Goal: Task Accomplishment & Management: Manage account settings

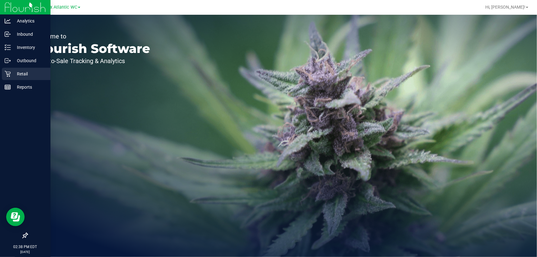
click at [23, 72] on p "Retail" at bounding box center [29, 73] width 37 height 7
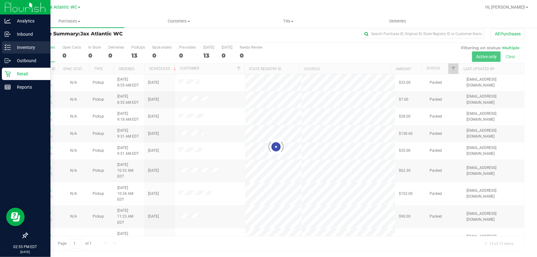
click at [23, 46] on p "Inventory" at bounding box center [29, 47] width 37 height 7
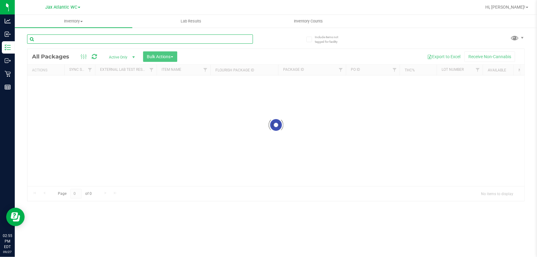
click at [90, 37] on input "text" at bounding box center [140, 38] width 226 height 9
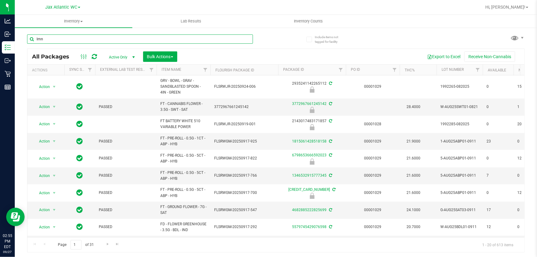
type input "lmn"
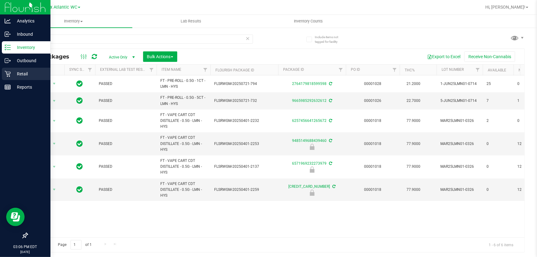
click at [22, 75] on p "Retail" at bounding box center [29, 73] width 37 height 7
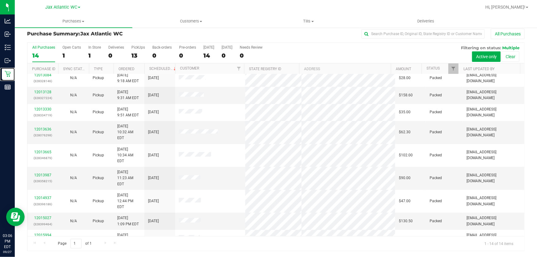
scroll to position [76, 0]
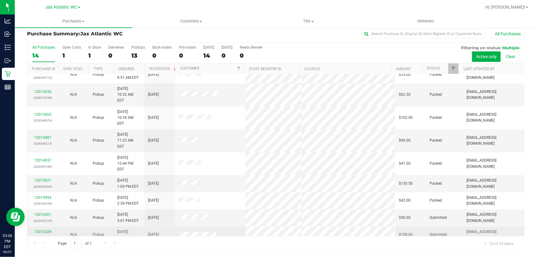
drag, startPoint x: 277, startPoint y: 137, endPoint x: 233, endPoint y: 211, distance: 86.3
click at [233, 226] on td at bounding box center [210, 234] width 70 height 17
click at [43, 230] on link "12016229" at bounding box center [42, 232] width 17 height 4
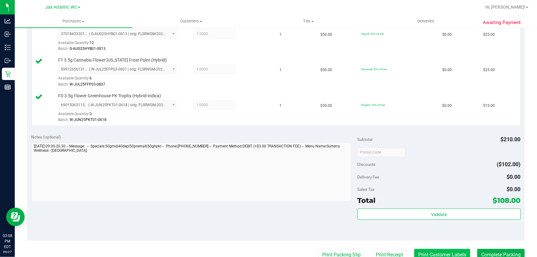
scroll to position [284, 0]
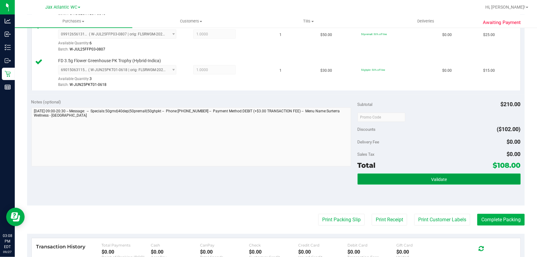
click at [425, 178] on button "Validate" at bounding box center [439, 179] width 163 height 11
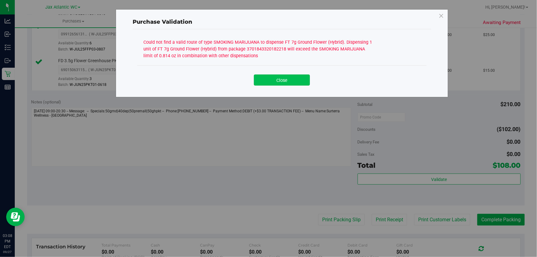
click at [292, 78] on button "Close" at bounding box center [282, 79] width 56 height 11
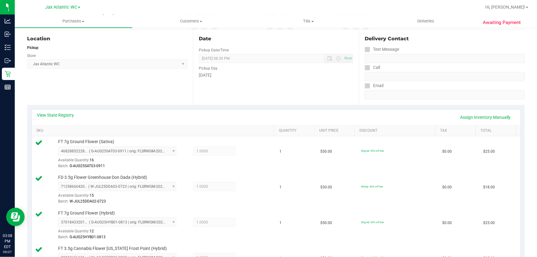
scroll to position [61, 0]
click at [49, 116] on link "View State Registry" at bounding box center [55, 115] width 37 height 6
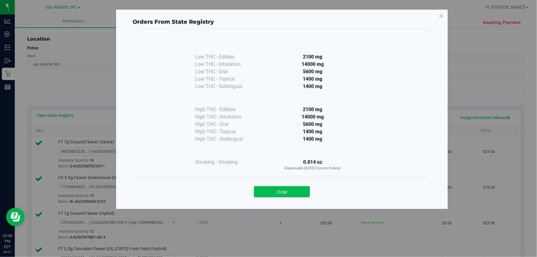
click at [293, 189] on button "Close" at bounding box center [282, 191] width 56 height 11
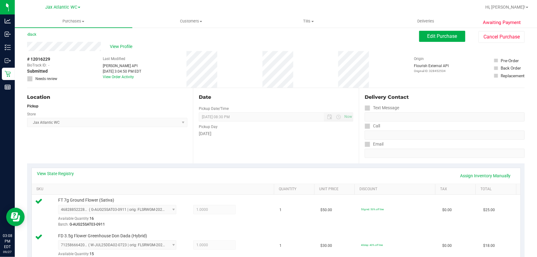
scroll to position [0, 0]
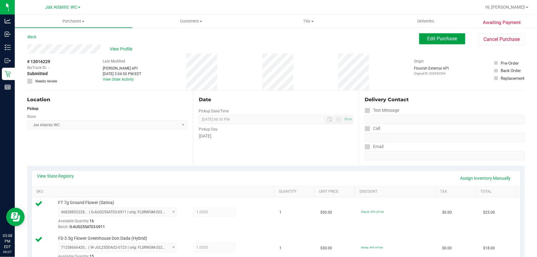
click at [440, 42] on button "Edit Purchase" at bounding box center [442, 38] width 46 height 11
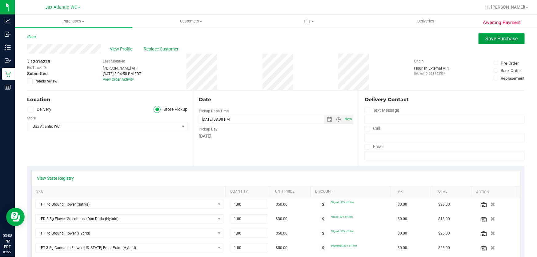
click at [487, 40] on span "Save Purchase" at bounding box center [502, 39] width 32 height 6
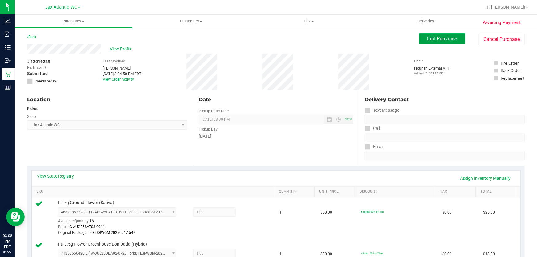
click at [435, 41] on span "Edit Purchase" at bounding box center [442, 39] width 30 height 6
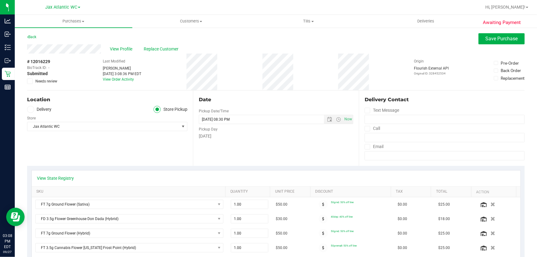
click at [29, 81] on icon at bounding box center [30, 81] width 4 height 0
click at [0, 0] on input "Needs review" at bounding box center [0, 0] width 0 height 0
click at [506, 39] on span "Save Purchase" at bounding box center [502, 39] width 32 height 6
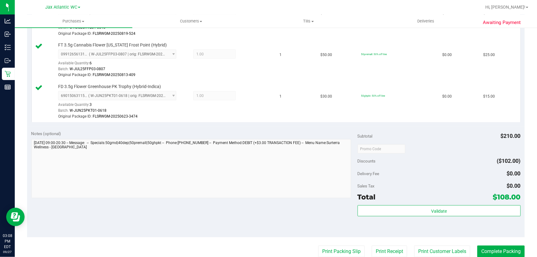
scroll to position [335, 0]
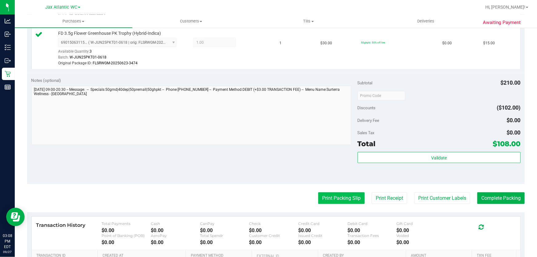
click at [344, 201] on button "Print Packing Slip" at bounding box center [341, 198] width 46 height 12
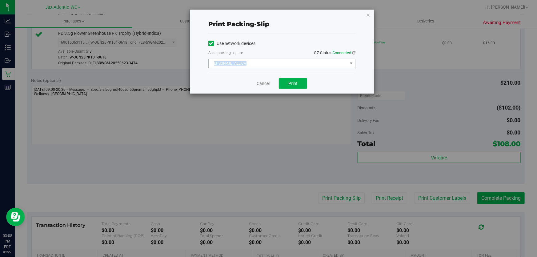
drag, startPoint x: 249, startPoint y: 58, endPoint x: 250, endPoint y: 62, distance: 3.1
click at [250, 60] on div "Use network devices Send packing-slip to: QZ Status: Connected EPSON-METALLICA …" at bounding box center [281, 53] width 147 height 29
click at [250, 62] on span "EPSON-METALLICA" at bounding box center [278, 63] width 139 height 9
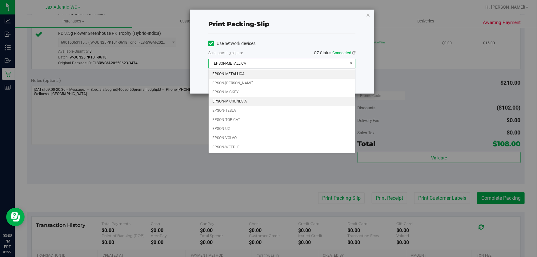
click at [238, 100] on li "EPSON-MICRONESIA" at bounding box center [282, 101] width 146 height 9
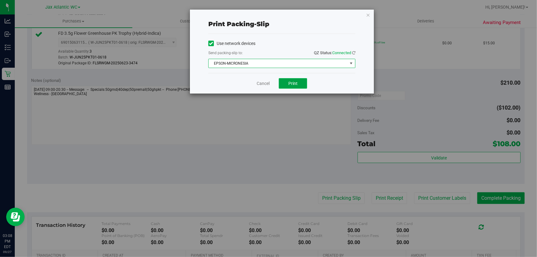
click at [295, 86] on button "Print" at bounding box center [293, 83] width 28 height 10
click at [255, 81] on div "Cancel Print" at bounding box center [281, 83] width 147 height 21
click at [267, 85] on link "Cancel" at bounding box center [263, 83] width 13 height 6
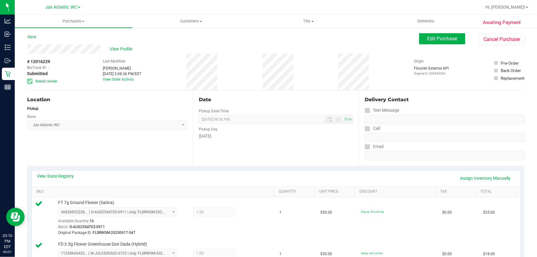
scroll to position [0, 0]
click at [119, 49] on span "View Profile" at bounding box center [122, 49] width 25 height 6
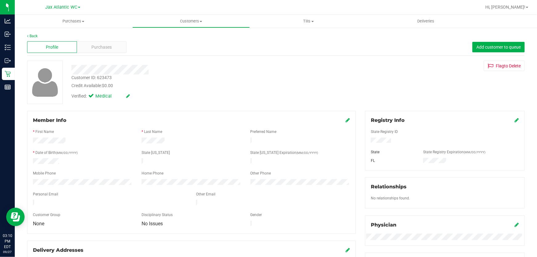
click at [89, 86] on div "Credit Available: $0.00" at bounding box center [193, 85] width 244 height 6
click at [90, 78] on div "Customer ID: 623473" at bounding box center [91, 77] width 40 height 6
click at [87, 77] on div "Customer ID: 623473" at bounding box center [91, 77] width 40 height 6
click at [87, 78] on div "Customer ID: 623473" at bounding box center [91, 77] width 40 height 6
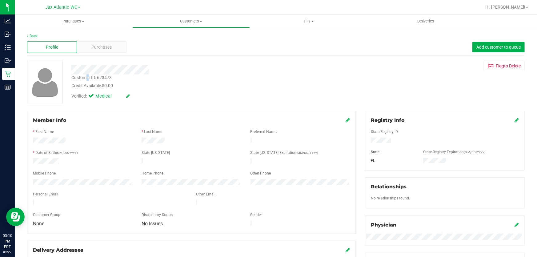
click at [87, 78] on div "Customer ID: 623473" at bounding box center [91, 77] width 40 height 6
click at [104, 75] on div "Customer ID: 623473" at bounding box center [91, 77] width 40 height 6
click at [104, 76] on div "Customer ID: 623473" at bounding box center [91, 77] width 40 height 6
click at [105, 76] on div "Customer ID: 623473" at bounding box center [91, 77] width 40 height 6
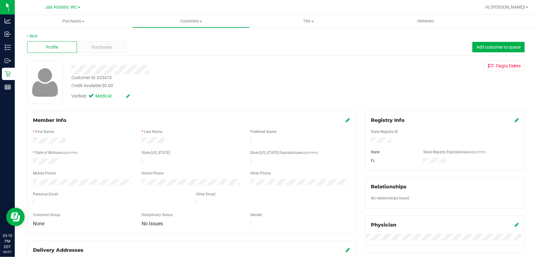
click at [105, 78] on div "Customer ID: 623473" at bounding box center [91, 77] width 40 height 6
click at [103, 77] on div "Customer ID: 623473" at bounding box center [91, 77] width 40 height 6
click at [97, 77] on div "Customer ID: 623473" at bounding box center [91, 77] width 40 height 6
click at [95, 78] on div "Customer ID: 623473" at bounding box center [91, 77] width 40 height 6
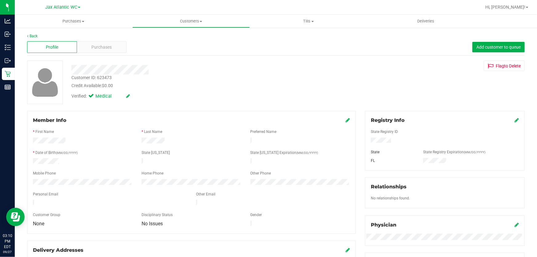
click at [95, 78] on div "Customer ID: 623473" at bounding box center [91, 77] width 40 height 6
copy div "Customer ID: 623473"
click at [511, 89] on div "Customer ID: 623473 Credit Available: $0.00 Verified: Medical Flag to Delete" at bounding box center [275, 82] width 507 height 43
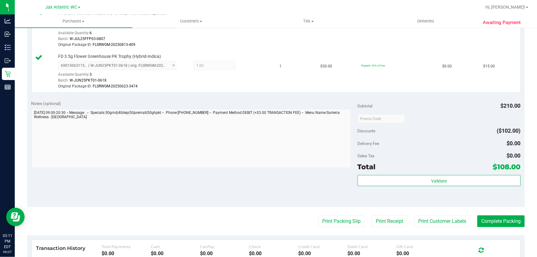
scroll to position [363, 0]
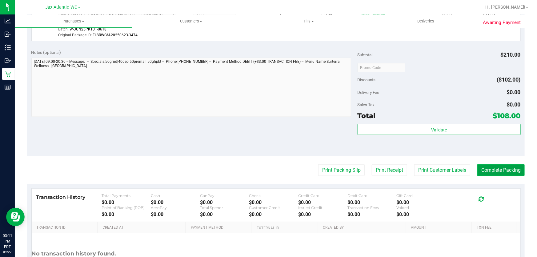
click at [499, 167] on button "Complete Packing" at bounding box center [500, 170] width 47 height 12
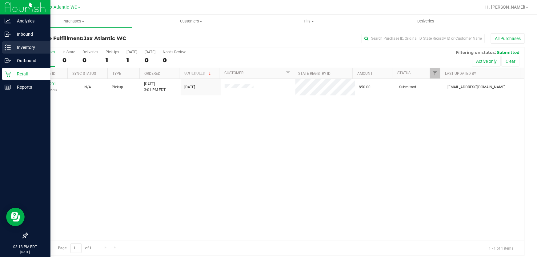
click at [17, 46] on p "Inventory" at bounding box center [29, 47] width 37 height 7
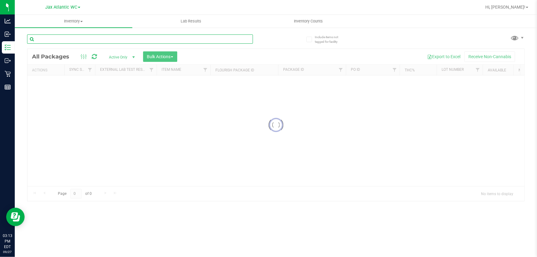
click at [91, 40] on div "Inventory All packages All inventory Waste log Create inventory Lab Results Inv…" at bounding box center [276, 136] width 522 height 242
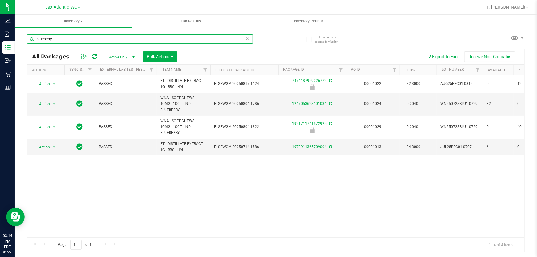
type input "blueberry"
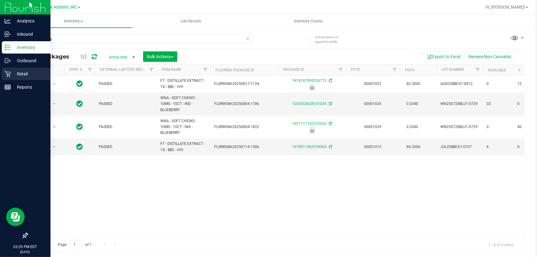
click at [10, 77] on div "Retail" at bounding box center [26, 74] width 49 height 12
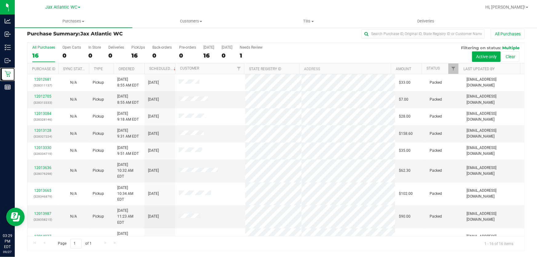
scroll to position [110, 0]
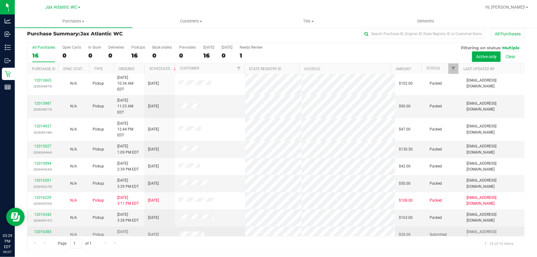
click at [48, 235] on p "(328461506)" at bounding box center [42, 238] width 23 height 6
click at [45, 229] on div "12016383 (328461506)" at bounding box center [42, 235] width 23 height 12
click at [45, 230] on link "12016383" at bounding box center [42, 232] width 17 height 4
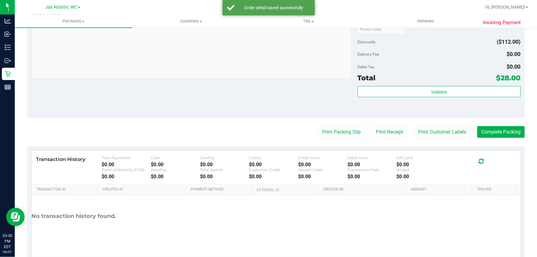
scroll to position [340, 0]
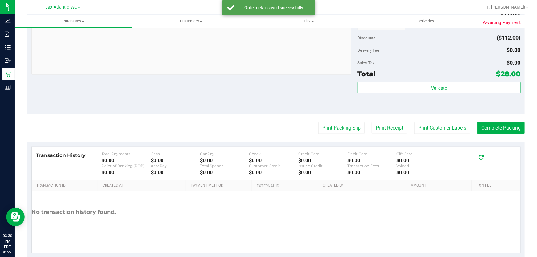
click at [389, 92] on div "Validate" at bounding box center [439, 88] width 163 height 12
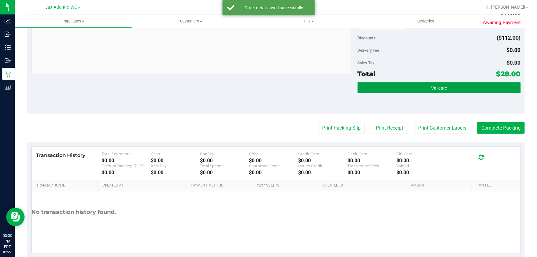
click at [393, 90] on button "Validate" at bounding box center [439, 87] width 163 height 11
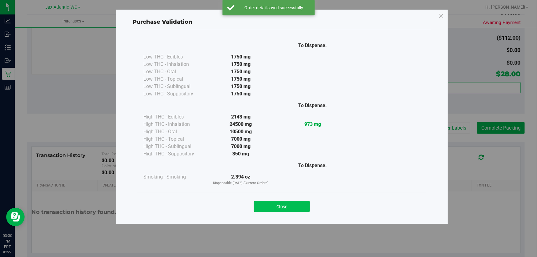
drag, startPoint x: 291, startPoint y: 212, endPoint x: 297, endPoint y: 207, distance: 7.4
click at [292, 209] on div "Close" at bounding box center [281, 204] width 289 height 25
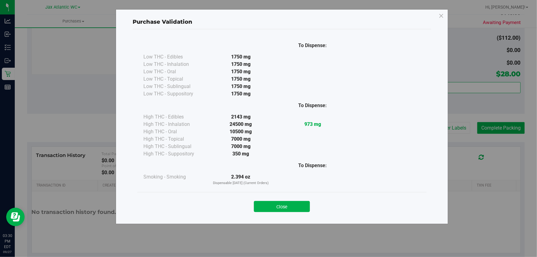
click at [306, 203] on button "Close" at bounding box center [282, 206] width 56 height 11
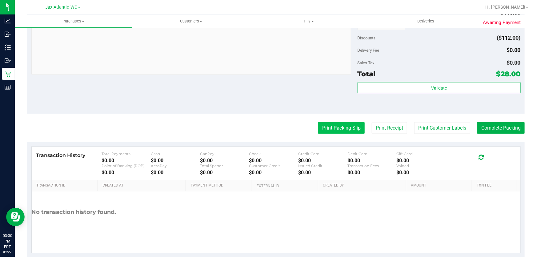
click at [342, 129] on button "Print Packing Slip" at bounding box center [341, 128] width 46 height 12
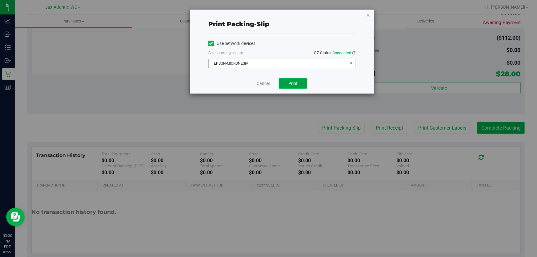
click at [292, 83] on span "Print" at bounding box center [292, 83] width 9 height 5
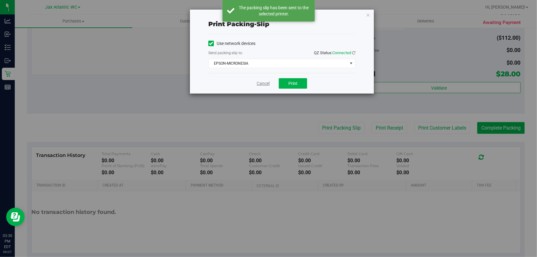
click at [258, 82] on link "Cancel" at bounding box center [263, 83] width 13 height 6
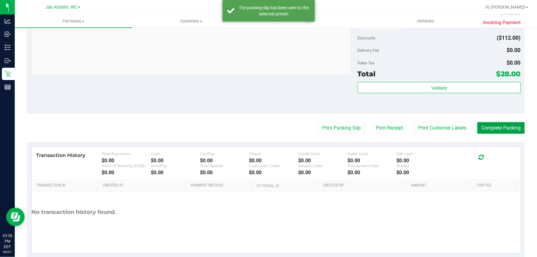
click at [491, 132] on button "Complete Packing" at bounding box center [500, 128] width 47 height 12
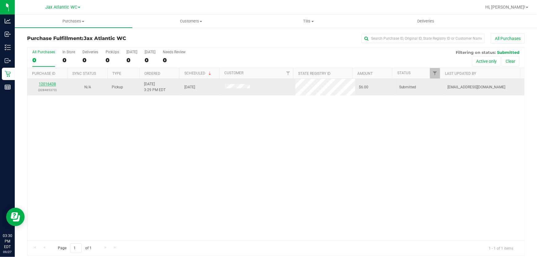
click at [46, 83] on link "12016438" at bounding box center [47, 84] width 17 height 4
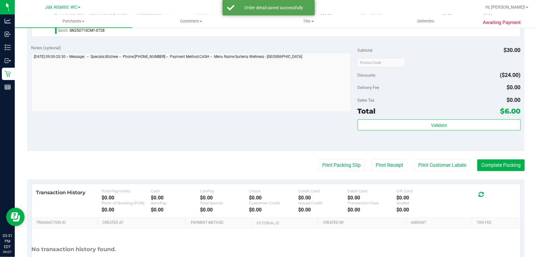
scroll to position [224, 0]
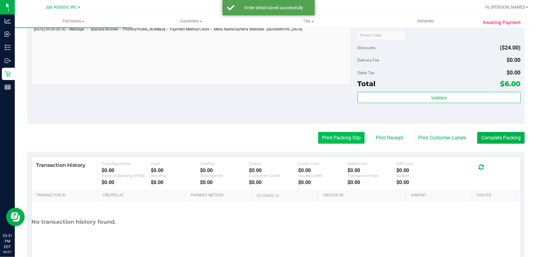
click at [322, 138] on button "Print Packing Slip" at bounding box center [341, 138] width 46 height 12
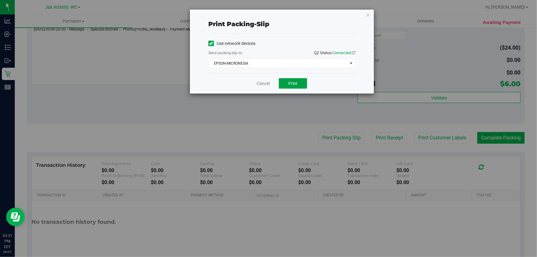
click at [297, 86] on button "Print" at bounding box center [293, 83] width 28 height 10
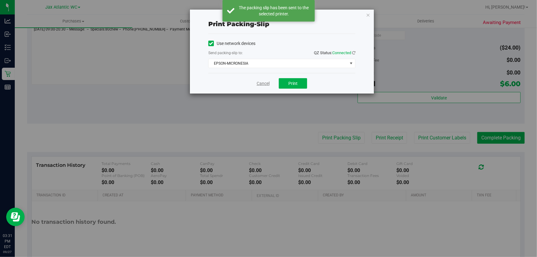
click at [260, 84] on link "Cancel" at bounding box center [263, 83] width 13 height 6
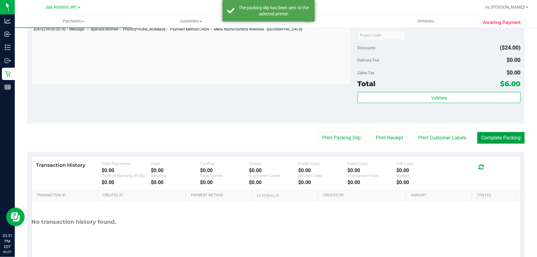
click at [493, 140] on button "Complete Packing" at bounding box center [500, 138] width 47 height 12
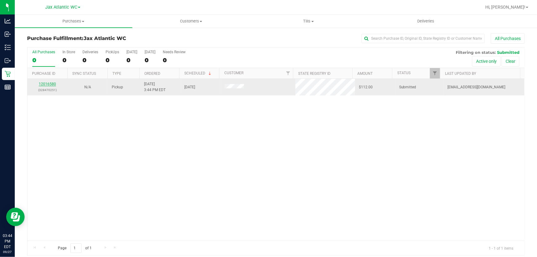
click at [46, 84] on link "12016580" at bounding box center [47, 84] width 17 height 4
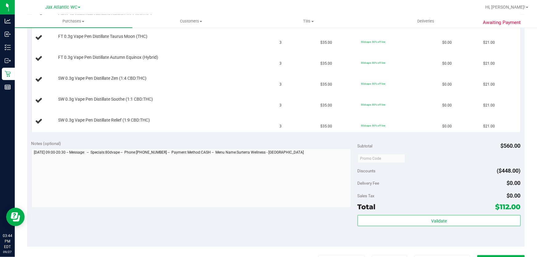
scroll to position [224, 0]
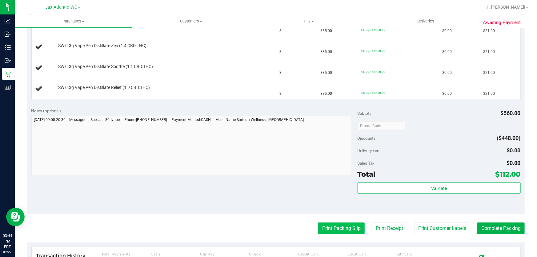
click at [344, 230] on button "Print Packing Slip" at bounding box center [341, 228] width 46 height 12
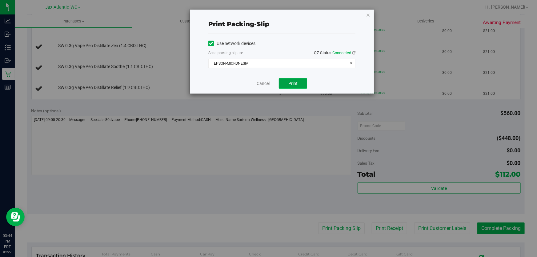
click at [296, 86] on button "Print" at bounding box center [293, 83] width 28 height 10
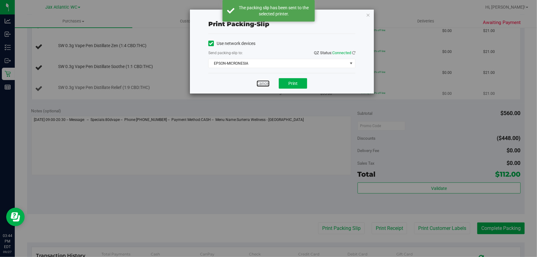
click at [263, 84] on link "Cancel" at bounding box center [263, 83] width 13 height 6
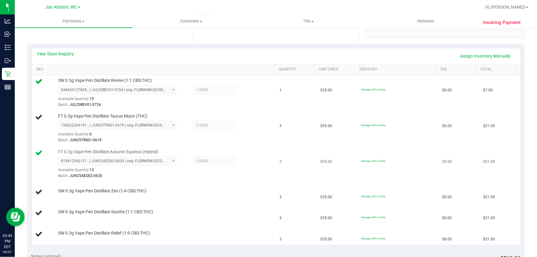
scroll to position [140, 0]
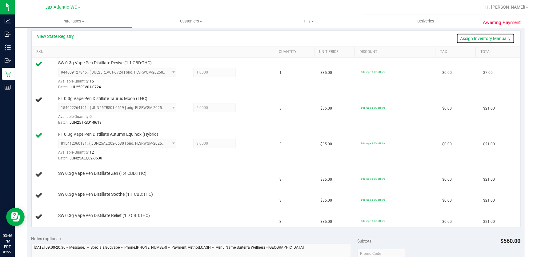
click at [475, 40] on link "Assign Inventory Manually" at bounding box center [485, 38] width 58 height 10
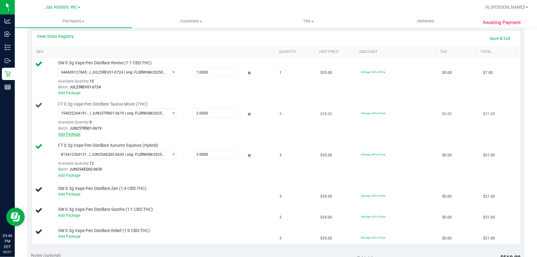
click at [74, 135] on link "Add Package" at bounding box center [69, 134] width 22 height 4
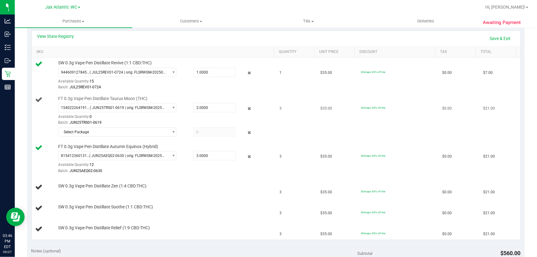
click at [222, 121] on div "Batch: JUN25TRS01-0619" at bounding box center [164, 123] width 213 height 6
click at [498, 37] on link "Save & Exit" at bounding box center [500, 38] width 29 height 10
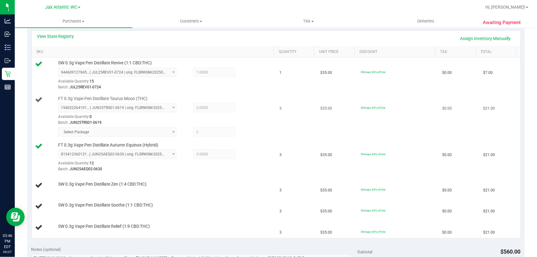
drag, startPoint x: 206, startPoint y: 108, endPoint x: 190, endPoint y: 111, distance: 16.1
click at [193, 111] on span "2.0000 2" at bounding box center [214, 107] width 43 height 9
click at [167, 129] on span "Select Package 4757046267130526" at bounding box center [117, 131] width 118 height 9
click at [469, 36] on link "Assign Inventory Manually" at bounding box center [485, 38] width 58 height 10
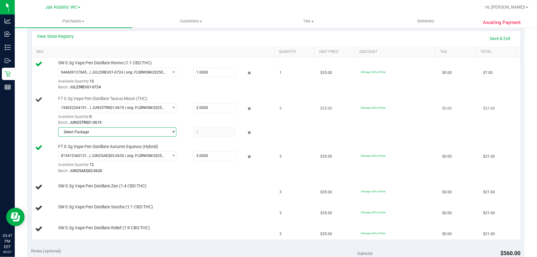
click at [168, 130] on span "select" at bounding box center [172, 132] width 8 height 9
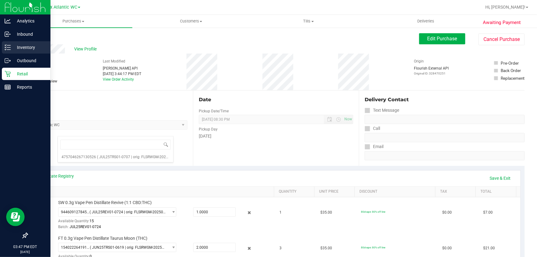
click at [18, 48] on p "Inventory" at bounding box center [29, 47] width 37 height 7
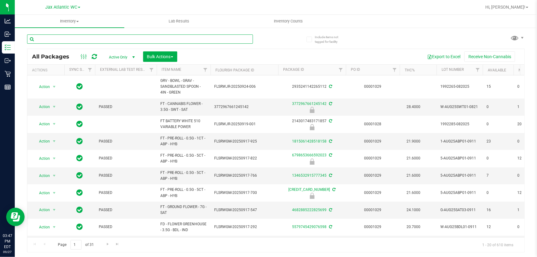
drag, startPoint x: 70, startPoint y: 41, endPoint x: 75, endPoint y: 42, distance: 4.8
click at [71, 41] on input "text" at bounding box center [140, 38] width 226 height 9
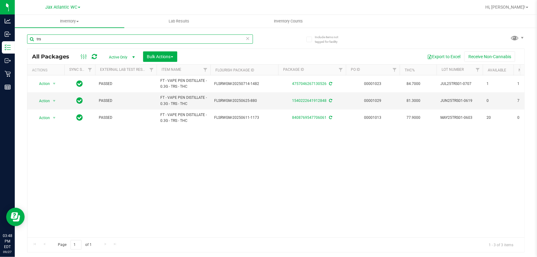
type input "trs"
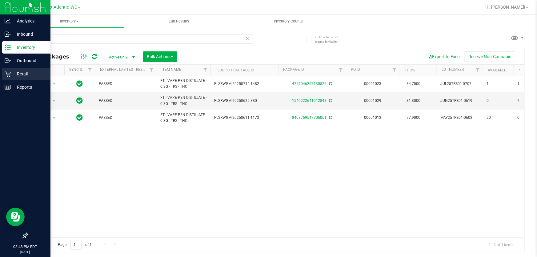
click at [12, 74] on p "Retail" at bounding box center [29, 73] width 37 height 7
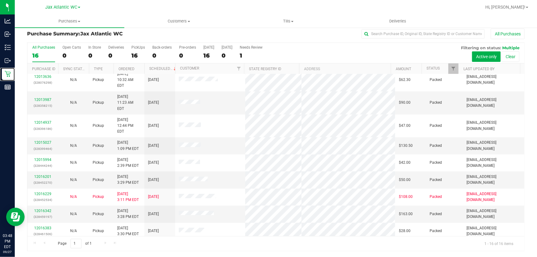
scroll to position [110, 0]
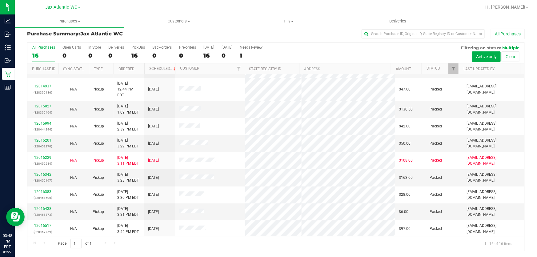
click at [40, 241] on link "12016580" at bounding box center [42, 243] width 17 height 4
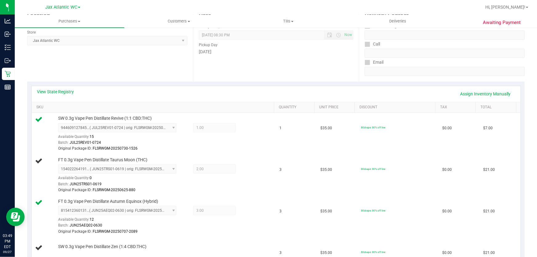
scroll to position [84, 0]
click at [461, 95] on link "Assign Inventory Manually" at bounding box center [485, 94] width 58 height 10
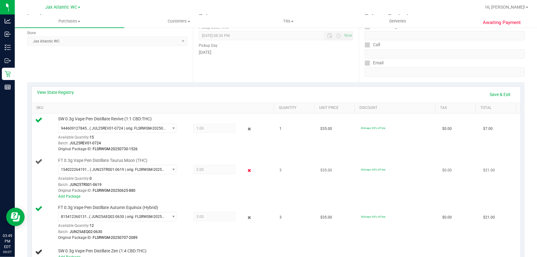
click at [247, 169] on icon at bounding box center [249, 170] width 6 height 7
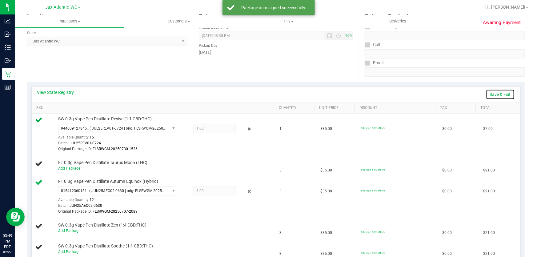
click at [496, 95] on link "Save & Exit" at bounding box center [500, 94] width 29 height 10
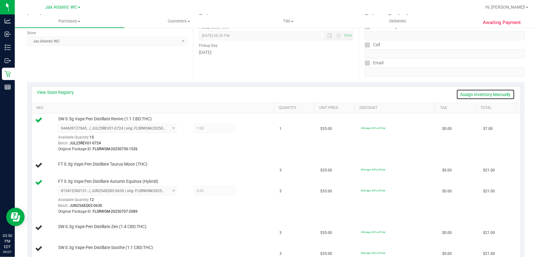
click at [489, 93] on link "Assign Inventory Manually" at bounding box center [485, 94] width 58 height 10
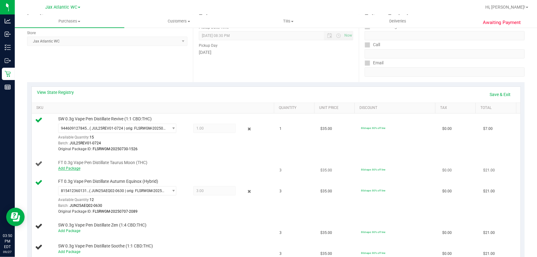
click at [76, 167] on link "Add Package" at bounding box center [69, 168] width 22 height 4
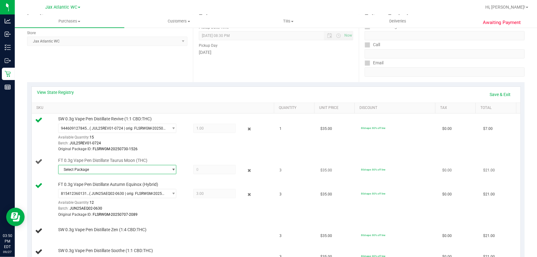
click at [83, 172] on span "Select Package" at bounding box center [113, 169] width 110 height 9
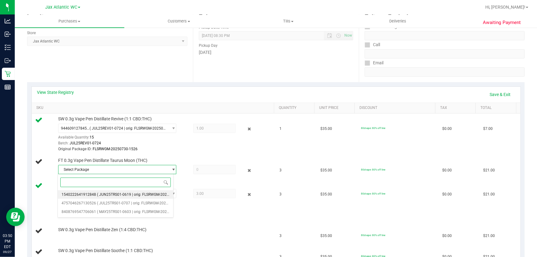
click at [124, 197] on span "( JUN25TRS01-0619 | orig: FLSRWGM-20250625-880 )" at bounding box center [142, 194] width 90 height 4
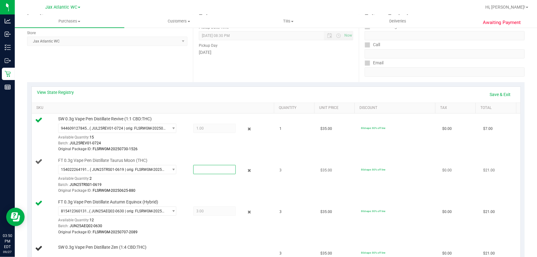
click at [205, 170] on span at bounding box center [214, 169] width 43 height 9
type input "2"
type input "2.0000"
click at [189, 188] on div "Original Package ID: FLSRWGM-20250625-880" at bounding box center [164, 191] width 213 height 6
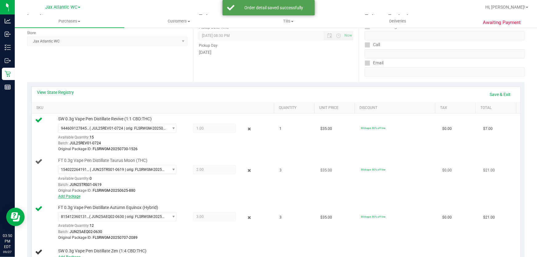
click at [74, 197] on link "Add Package" at bounding box center [69, 196] width 22 height 4
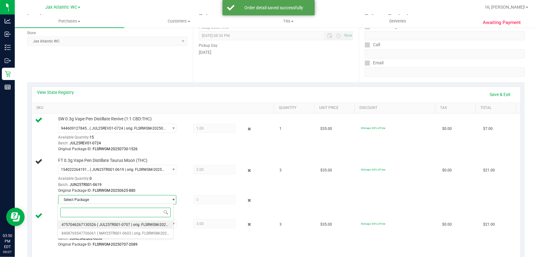
click at [115, 226] on span "( JUL25TRS01-0707 | orig: FLSRWGM-20250714-1482 )" at bounding box center [142, 224] width 91 height 4
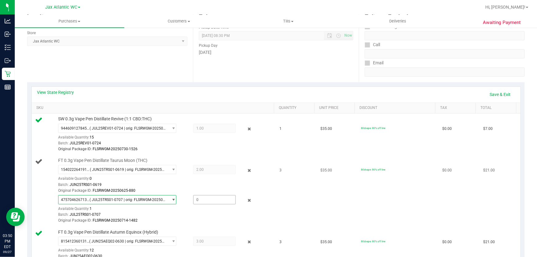
click at [212, 203] on span at bounding box center [214, 199] width 43 height 9
type input "1"
type input "1.0000"
click at [266, 221] on div "Original Package ID: FLSRWGM-20250714-1482" at bounding box center [164, 221] width 213 height 6
click at [494, 91] on link "Save & Exit" at bounding box center [500, 94] width 29 height 10
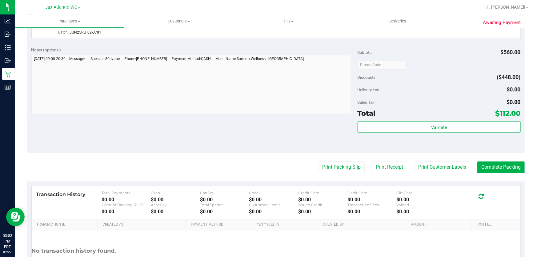
scroll to position [447, 0]
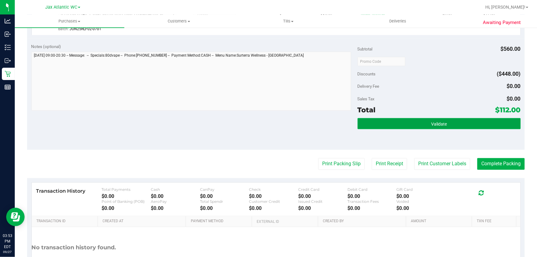
click at [419, 126] on button "Validate" at bounding box center [439, 123] width 163 height 11
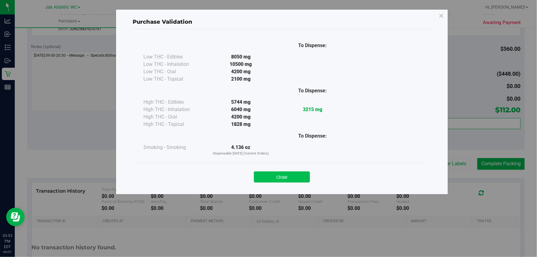
click at [282, 172] on button "Close" at bounding box center [282, 176] width 56 height 11
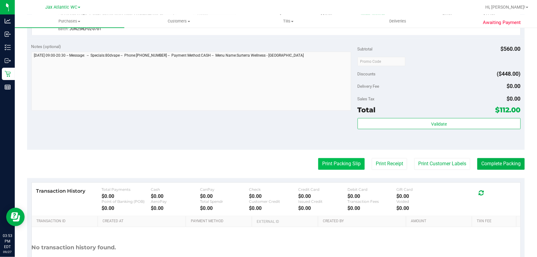
click at [352, 164] on button "Print Packing Slip" at bounding box center [341, 164] width 46 height 12
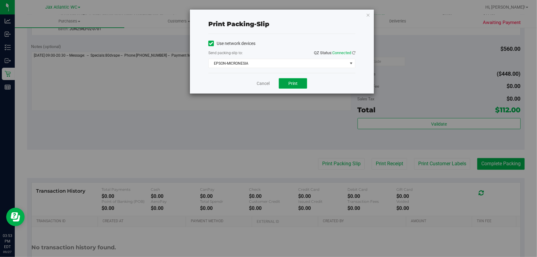
click at [297, 84] on span "Print" at bounding box center [292, 83] width 9 height 5
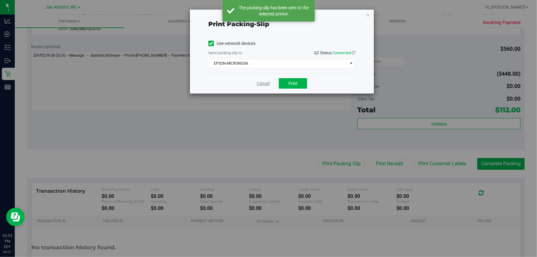
click at [261, 84] on link "Cancel" at bounding box center [263, 83] width 13 height 6
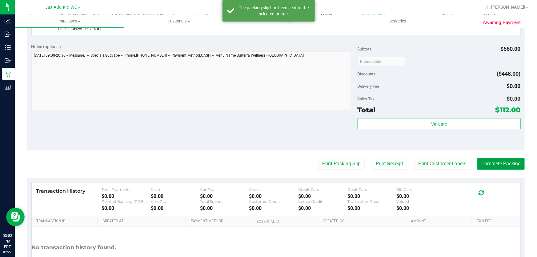
click at [505, 168] on button "Complete Packing" at bounding box center [500, 164] width 47 height 12
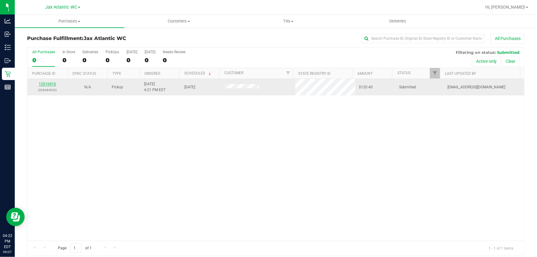
click at [51, 83] on link "12016910" at bounding box center [47, 84] width 17 height 4
click at [48, 83] on link "12016910" at bounding box center [47, 84] width 17 height 4
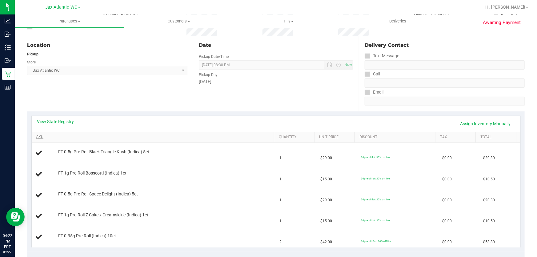
scroll to position [112, 0]
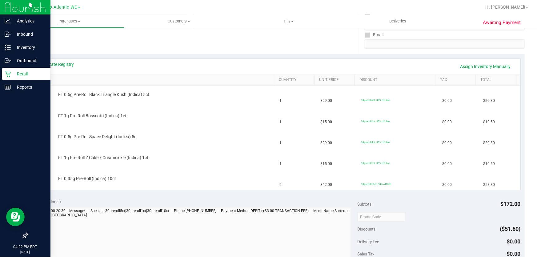
click at [26, 70] on div "Retail" at bounding box center [26, 74] width 49 height 12
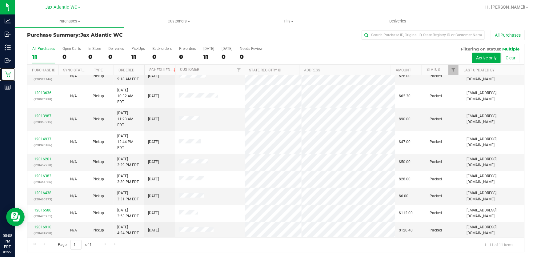
scroll to position [5, 0]
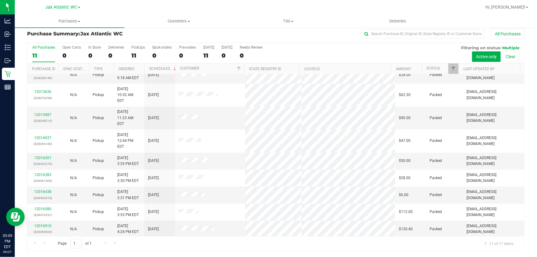
click at [42, 241] on link "12017185" at bounding box center [42, 243] width 17 height 4
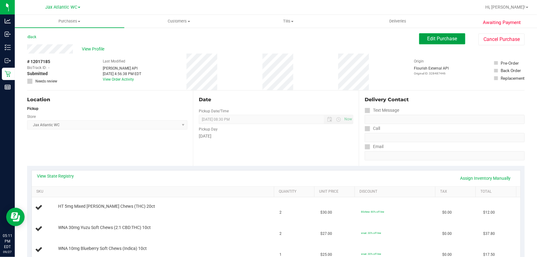
click at [427, 41] on span "Edit Purchase" at bounding box center [442, 39] width 30 height 6
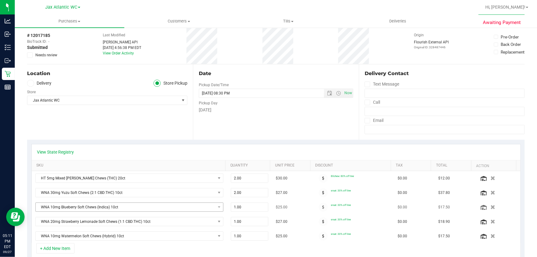
scroll to position [112, 0]
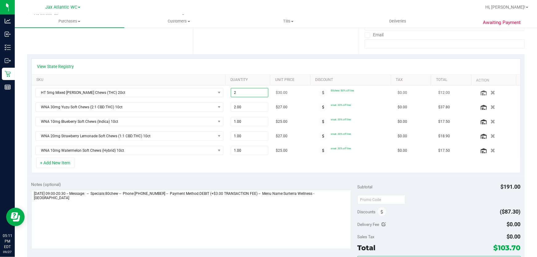
click at [233, 92] on span "2.00 2" at bounding box center [250, 92] width 38 height 9
click at [233, 92] on input "2" at bounding box center [249, 92] width 37 height 9
type input "1"
type input "1.00"
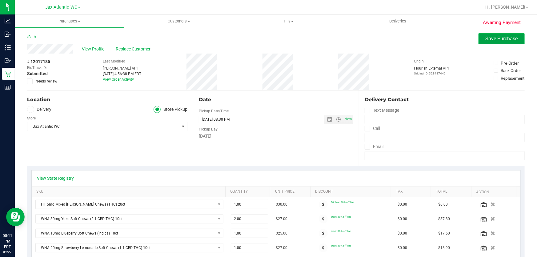
click at [487, 38] on span "Save Purchase" at bounding box center [502, 39] width 32 height 6
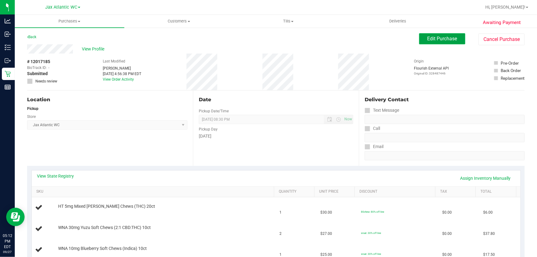
click at [446, 41] on span "Edit Purchase" at bounding box center [442, 39] width 30 height 6
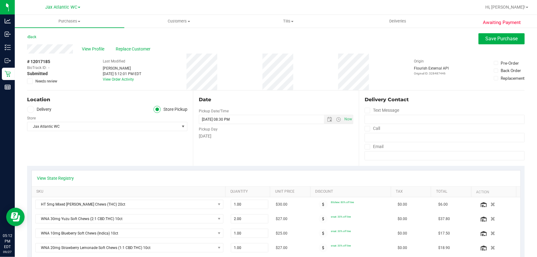
click at [29, 81] on icon at bounding box center [30, 81] width 4 height 0
click at [0, 0] on input "Needs review" at bounding box center [0, 0] width 0 height 0
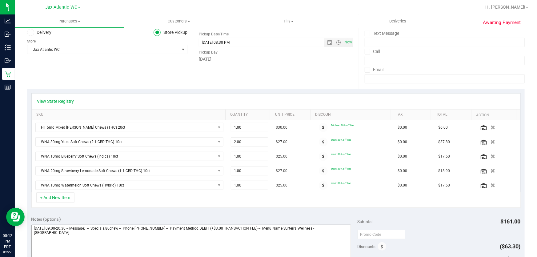
scroll to position [168, 0]
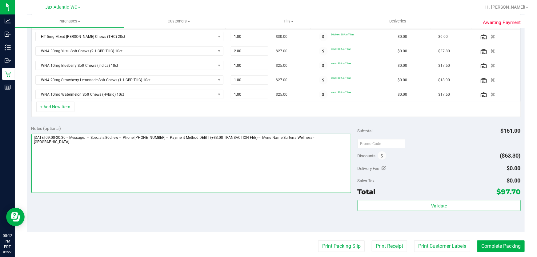
click at [88, 144] on textarea at bounding box center [191, 163] width 320 height 59
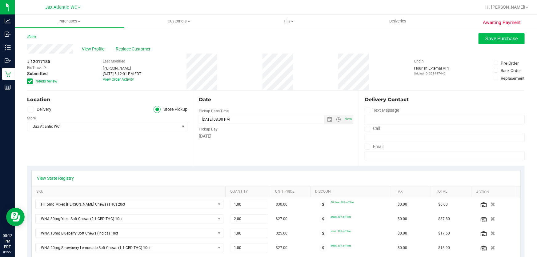
type textarea "Saturday 09/27/2025 09:00-20:30 -- Message: -- Specials:80chew -- Phone:9049943…"
click at [480, 40] on button "Save Purchase" at bounding box center [501, 38] width 46 height 11
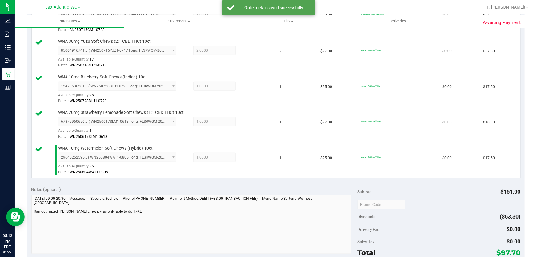
scroll to position [224, 0]
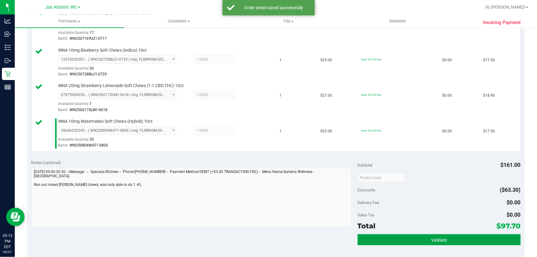
click at [386, 239] on button "Validate" at bounding box center [439, 239] width 163 height 11
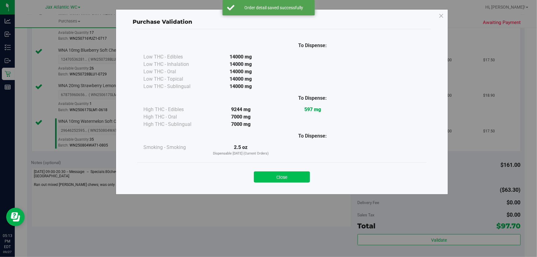
click at [282, 174] on button "Close" at bounding box center [282, 176] width 56 height 11
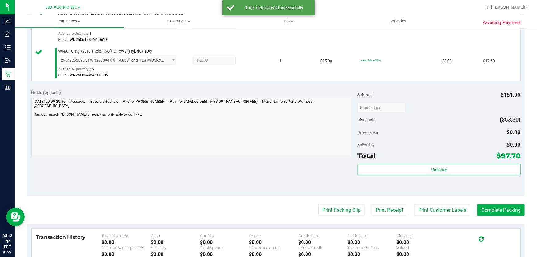
scroll to position [335, 0]
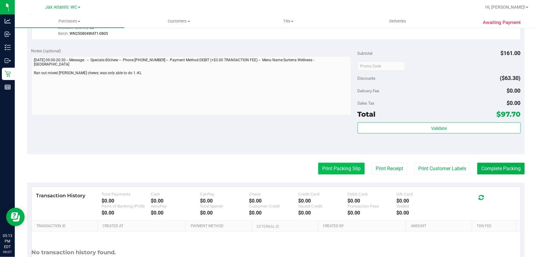
click at [332, 168] on button "Print Packing Slip" at bounding box center [341, 169] width 46 height 12
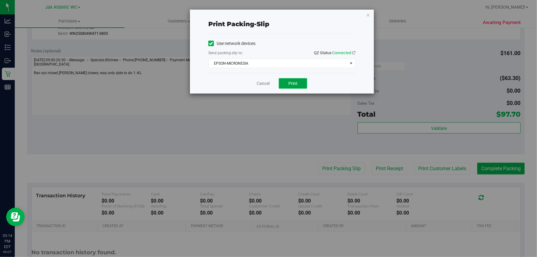
click at [289, 83] on span "Print" at bounding box center [292, 83] width 9 height 5
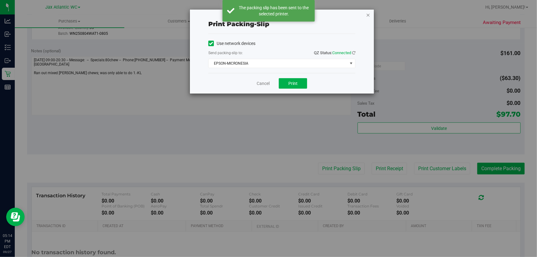
click at [367, 13] on icon "button" at bounding box center [368, 14] width 4 height 7
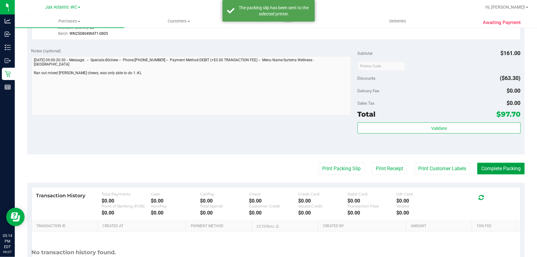
click at [485, 170] on button "Complete Packing" at bounding box center [500, 169] width 47 height 12
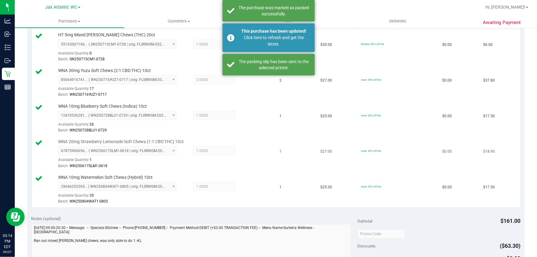
scroll to position [0, 0]
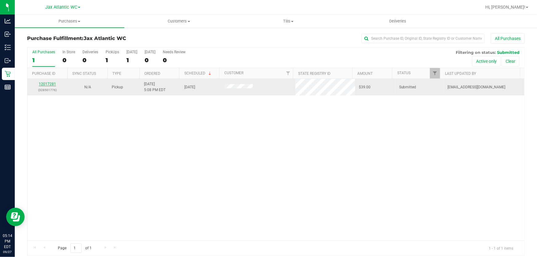
click at [46, 83] on link "12017281" at bounding box center [47, 84] width 17 height 4
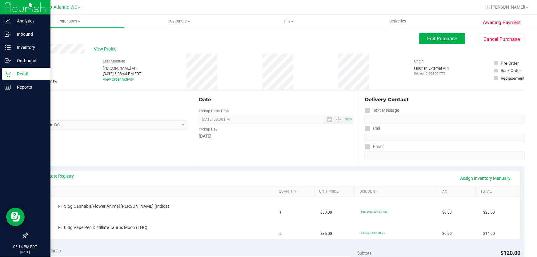
click at [11, 74] on p "Retail" at bounding box center [29, 73] width 37 height 7
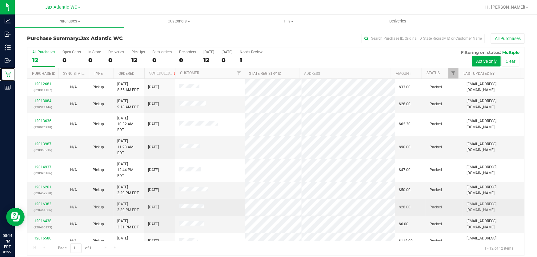
scroll to position [42, 0]
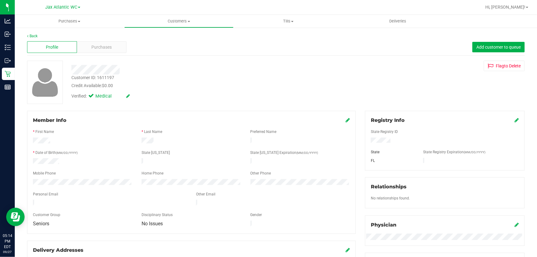
click at [105, 76] on div "Customer ID: 1611197" at bounding box center [92, 77] width 43 height 6
copy div "1611197"
click at [484, 18] on ul "Purchases Summary of purchases Fulfillment All purchases Customers All customer…" at bounding box center [283, 21] width 537 height 13
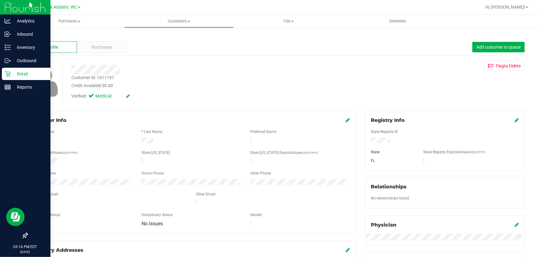
click at [5, 74] on icon at bounding box center [8, 74] width 6 height 6
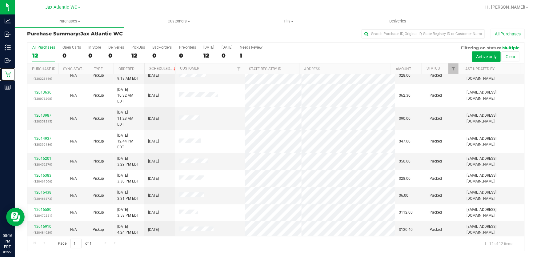
scroll to position [42, 0]
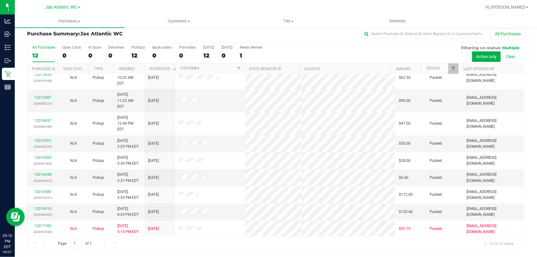
click at [43, 241] on link "12017281" at bounding box center [42, 243] width 17 height 4
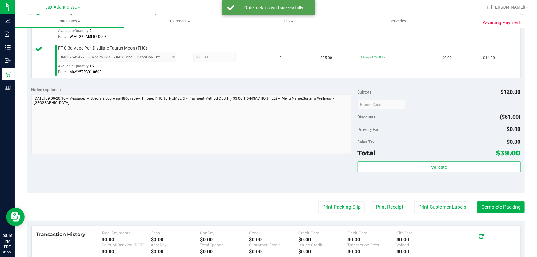
scroll to position [200, 0]
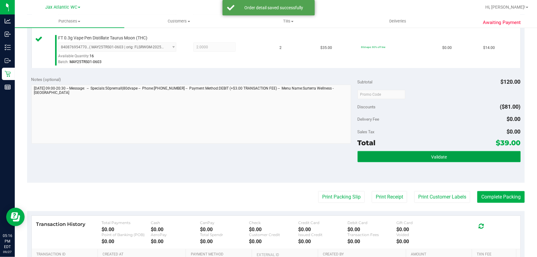
click at [377, 154] on button "Validate" at bounding box center [439, 156] width 163 height 11
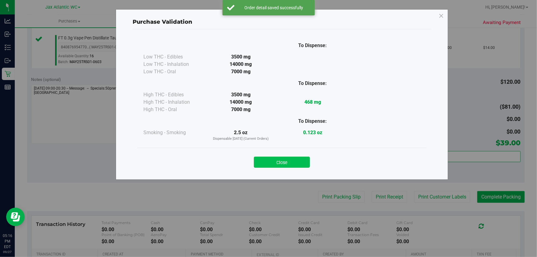
click at [286, 166] on button "Close" at bounding box center [282, 162] width 56 height 11
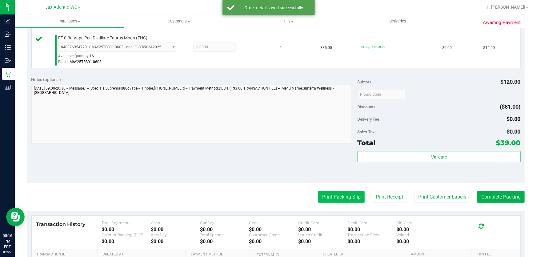
click at [325, 192] on button "Print Packing Slip" at bounding box center [341, 197] width 46 height 12
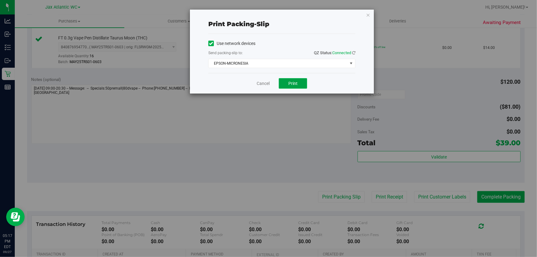
click at [294, 84] on span "Print" at bounding box center [292, 83] width 9 height 5
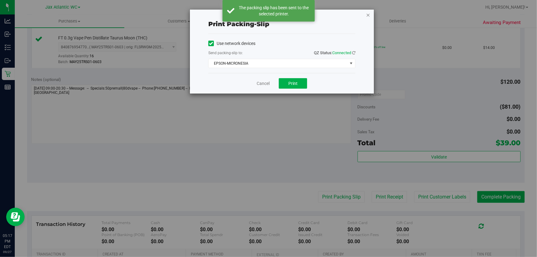
click at [367, 14] on icon "button" at bounding box center [368, 14] width 4 height 7
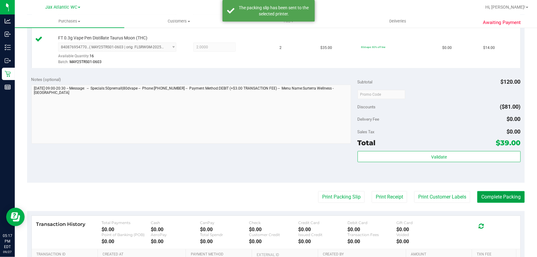
click at [492, 195] on button "Complete Packing" at bounding box center [500, 197] width 47 height 12
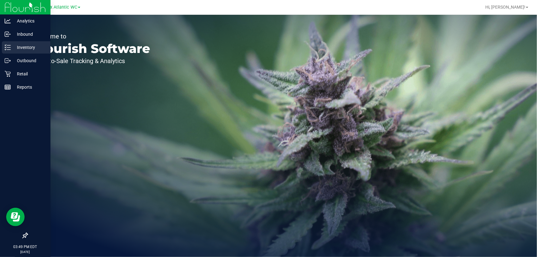
click at [6, 43] on div "Inventory" at bounding box center [26, 47] width 49 height 12
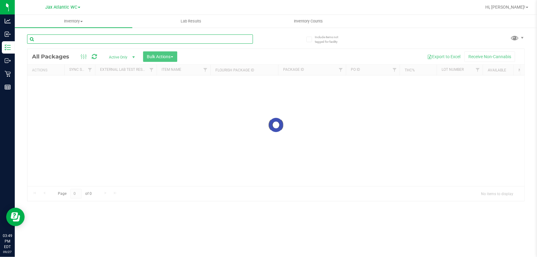
click at [128, 41] on input "text" at bounding box center [140, 38] width 226 height 9
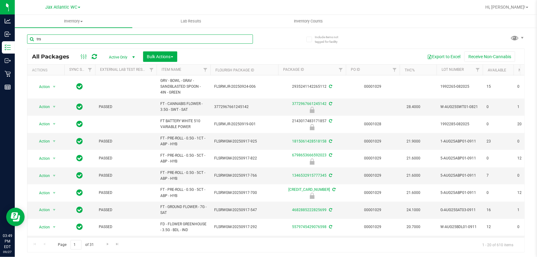
type input "trs"
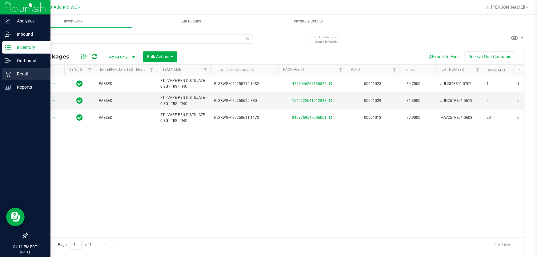
click at [20, 75] on p "Retail" at bounding box center [29, 73] width 37 height 7
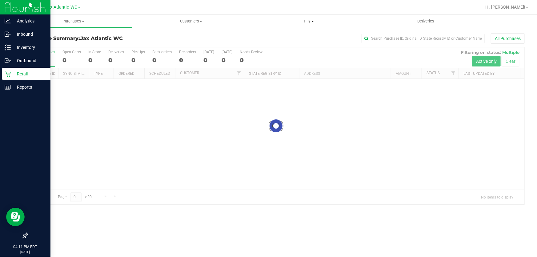
click at [309, 23] on span "Tills" at bounding box center [308, 21] width 117 height 6
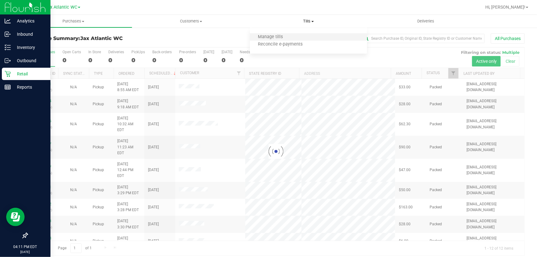
click at [295, 38] on li "Manage tills" at bounding box center [309, 37] width 118 height 7
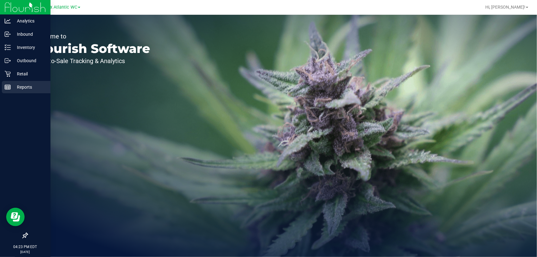
click at [2, 89] on div "Reports" at bounding box center [26, 87] width 49 height 12
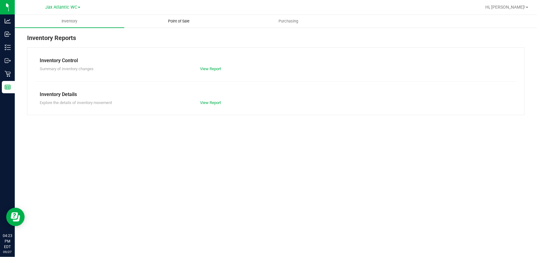
click at [172, 25] on uib-tab-heading "Point of Sale" at bounding box center [179, 21] width 109 height 12
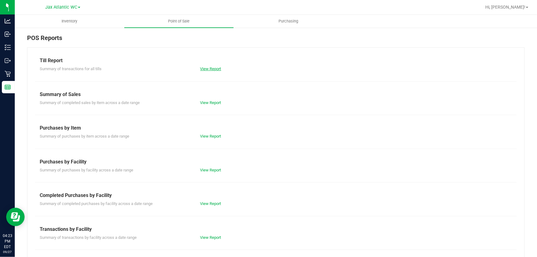
click at [215, 70] on link "View Report" at bounding box center [210, 68] width 21 height 5
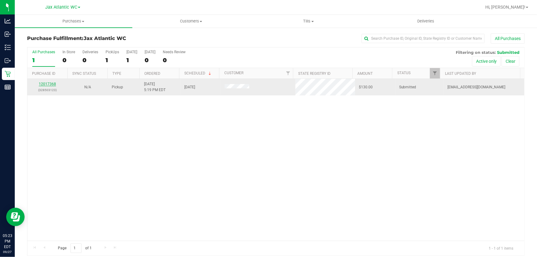
click at [51, 84] on link "12017368" at bounding box center [47, 84] width 17 height 4
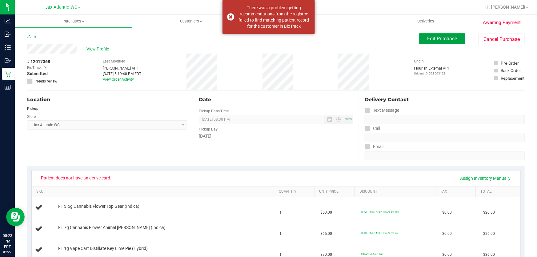
click at [437, 37] on span "Edit Purchase" at bounding box center [442, 39] width 30 height 6
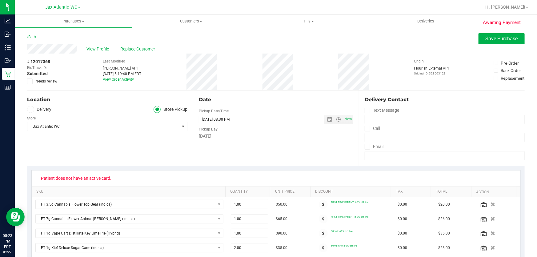
click at [30, 81] on icon at bounding box center [30, 81] width 4 height 0
click at [0, 0] on input "Needs review" at bounding box center [0, 0] width 0 height 0
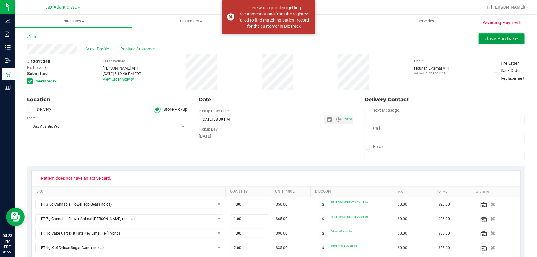
click at [488, 39] on span "Save Purchase" at bounding box center [502, 39] width 32 height 6
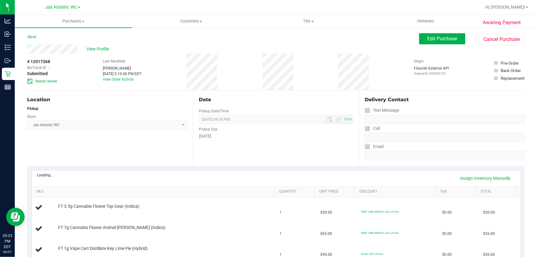
click at [98, 49] on span "View Profile" at bounding box center [98, 49] width 25 height 6
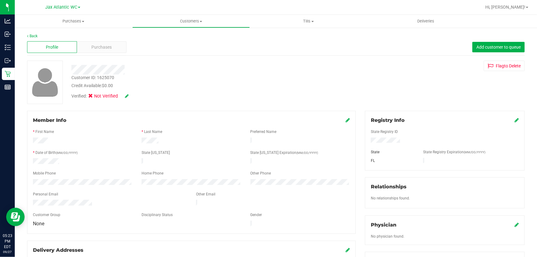
click at [95, 78] on div "Customer ID: 1625070" at bounding box center [92, 77] width 43 height 6
copy div "Customer ID: 1625070"
drag, startPoint x: 485, startPoint y: 108, endPoint x: 486, endPoint y: 104, distance: 4.9
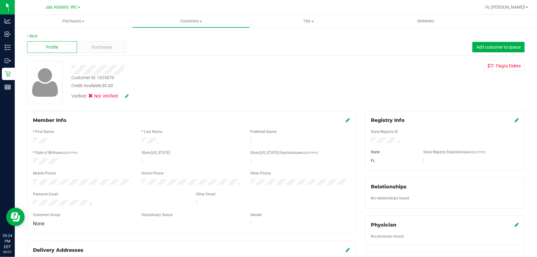
click at [486, 106] on div "Back Profile Purchases Add customer to queue Customer ID: 1625070 Credit Availa…" at bounding box center [276, 228] width 498 height 391
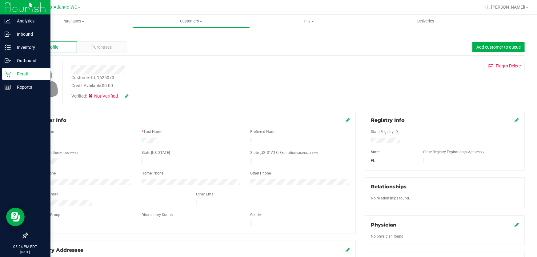
click at [17, 75] on p "Retail" at bounding box center [29, 73] width 37 height 7
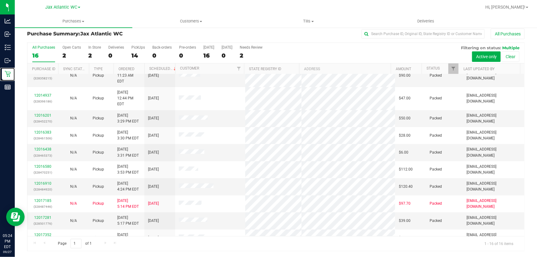
scroll to position [110, 0]
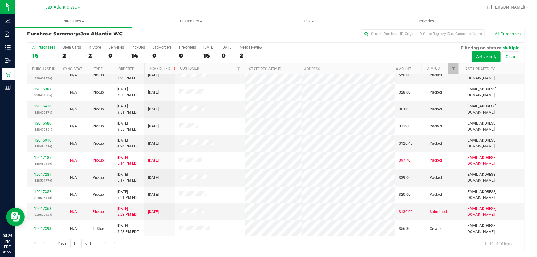
click at [303, 246] on div "Page 1 of 1 1 - 16 of 16 items" at bounding box center [275, 243] width 497 height 15
click at [48, 206] on link "12017368" at bounding box center [42, 208] width 17 height 4
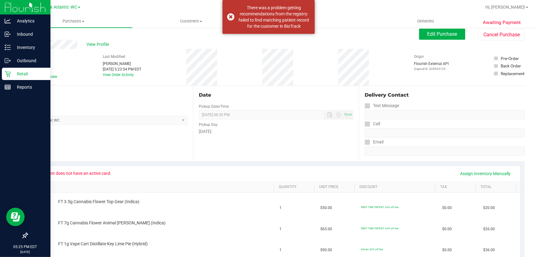
click at [21, 78] on div "Retail" at bounding box center [26, 74] width 49 height 12
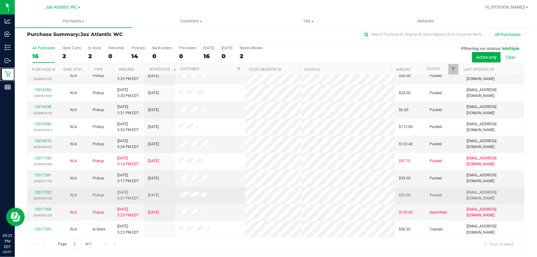
scroll to position [5, 0]
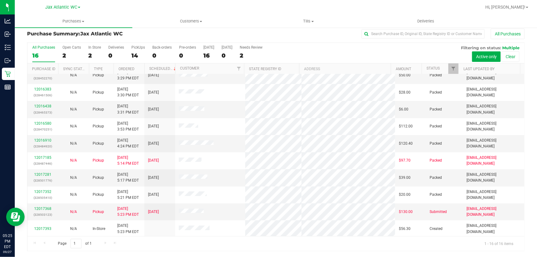
click at [527, 91] on div "Purchase Summary: Jax Atlantic WC All Purchases All Purchases 16 Open Carts 2 I…" at bounding box center [276, 139] width 522 height 235
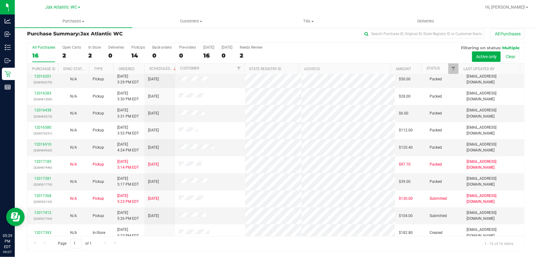
scroll to position [110, 0]
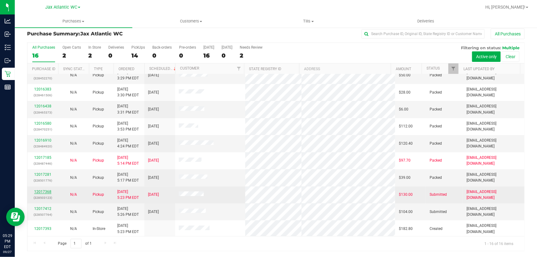
click at [45, 190] on link "12017368" at bounding box center [42, 192] width 17 height 4
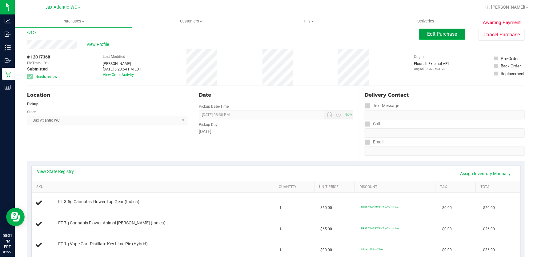
click at [444, 38] on button "Edit Purchase" at bounding box center [442, 34] width 46 height 11
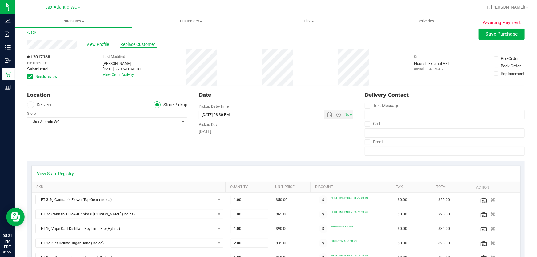
click at [142, 41] on span "Replace Customer" at bounding box center [138, 44] width 37 height 6
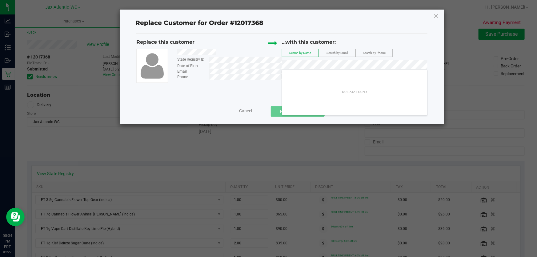
click at [251, 77] on div "Replace this customer State Registry ID Date of Birth Email Phone ...with this …" at bounding box center [281, 60] width 291 height 44
click at [259, 74] on div "Replace this customer State Registry ID Date of Birth Email Phone ...with this …" at bounding box center [281, 60] width 291 height 44
click at [332, 52] on span "Search by Email" at bounding box center [337, 52] width 21 height 3
click at [273, 85] on div "Replace this customer State Registry ID Date of Birth Email Phone ...with this …" at bounding box center [281, 65] width 291 height 63
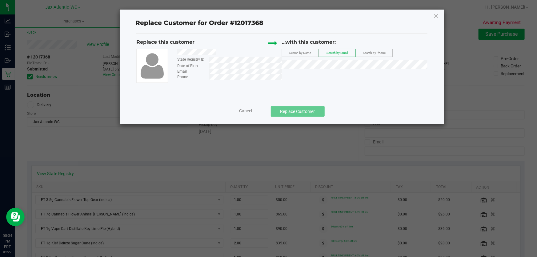
click at [310, 55] on label "Search by Name" at bounding box center [300, 52] width 36 height 7
click at [293, 51] on span "Search by Name" at bounding box center [301, 52] width 22 height 3
click at [369, 52] on span "Search by Phone" at bounding box center [374, 52] width 23 height 3
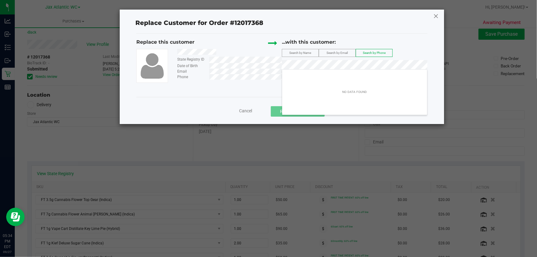
click at [437, 17] on icon at bounding box center [436, 16] width 6 height 10
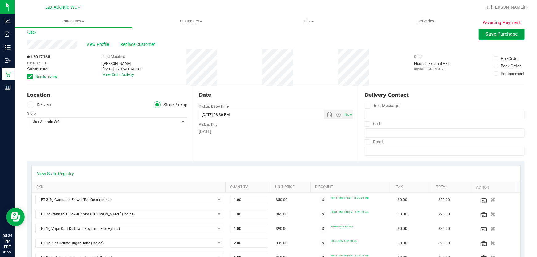
click at [480, 36] on button "Save Purchase" at bounding box center [501, 34] width 46 height 11
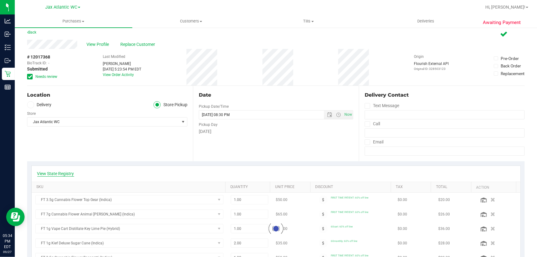
click at [57, 172] on link "View State Registry" at bounding box center [55, 173] width 37 height 6
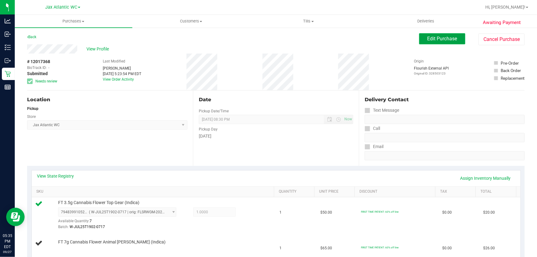
click at [450, 42] on button "Edit Purchase" at bounding box center [442, 38] width 46 height 11
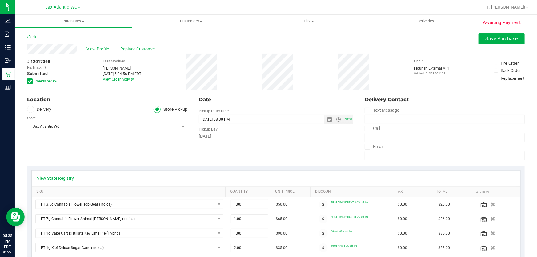
click at [29, 81] on icon at bounding box center [30, 81] width 4 height 0
click at [0, 0] on input "Needs review" at bounding box center [0, 0] width 0 height 0
click at [507, 38] on span "Save Purchase" at bounding box center [502, 39] width 32 height 6
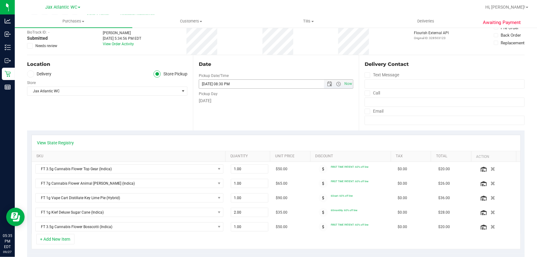
scroll to position [140, 0]
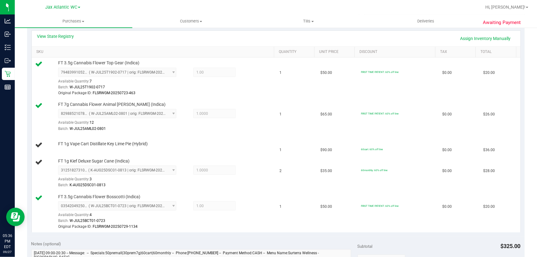
click at [523, 150] on div "Awaiting Payment Back Edit Purchase Cancel Purchase View Profile # 12017368 Bio…" at bounding box center [276, 195] width 522 height 616
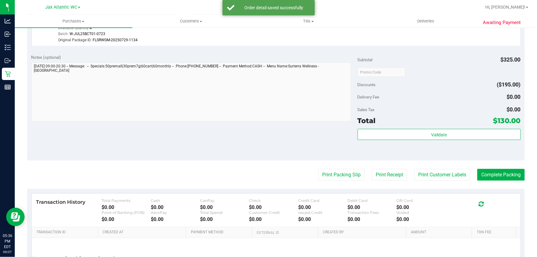
scroll to position [351, 0]
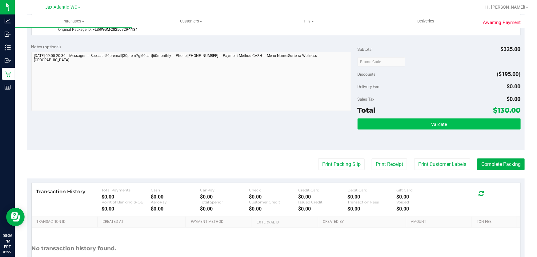
click at [452, 117] on div "Subtotal $325.00 Discounts ($195.00) Delivery Fee $0.00 Sales Tax $0.00 Total $…" at bounding box center [439, 95] width 163 height 102
click at [456, 118] on button "Validate" at bounding box center [439, 123] width 163 height 11
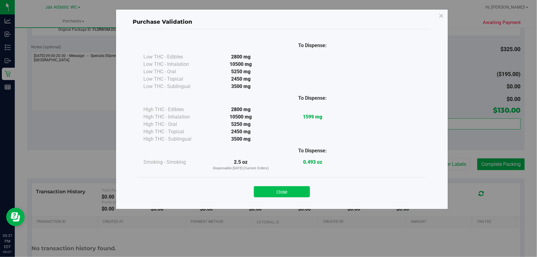
click at [284, 188] on button "Close" at bounding box center [282, 191] width 56 height 11
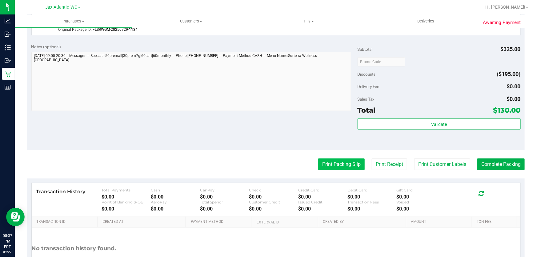
click at [337, 162] on button "Print Packing Slip" at bounding box center [341, 164] width 46 height 12
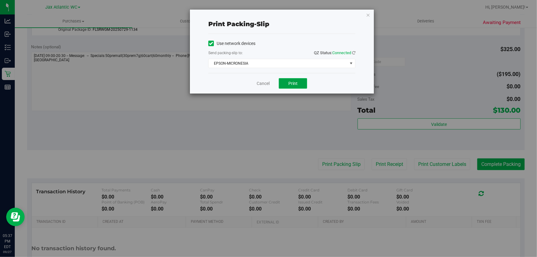
click at [291, 86] on span "Print" at bounding box center [292, 83] width 9 height 5
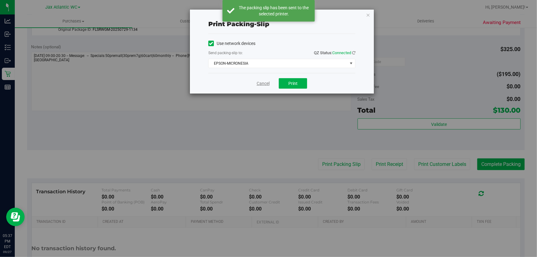
click at [257, 82] on link "Cancel" at bounding box center [263, 83] width 13 height 6
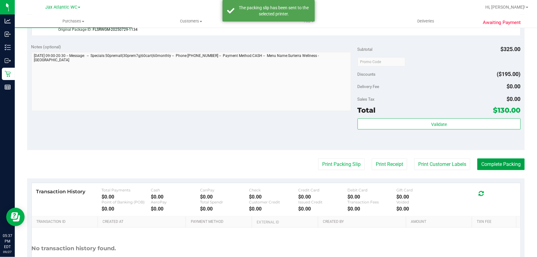
click at [493, 161] on button "Complete Packing" at bounding box center [500, 164] width 47 height 12
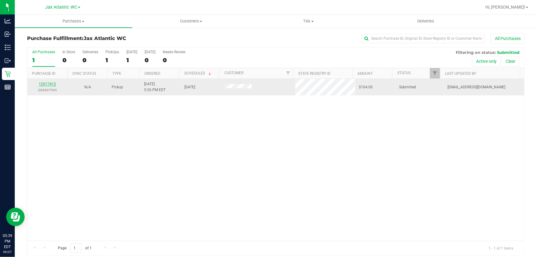
click at [45, 84] on link "12017412" at bounding box center [47, 84] width 17 height 4
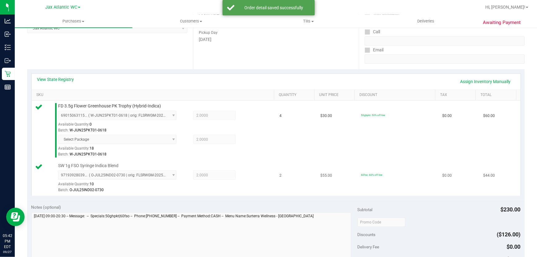
scroll to position [140, 0]
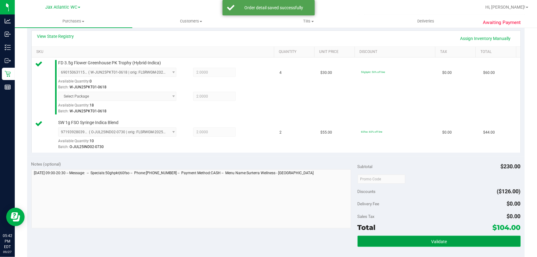
click at [433, 237] on button "Validate" at bounding box center [439, 241] width 163 height 11
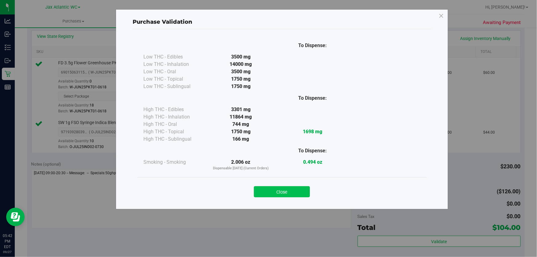
click at [292, 188] on button "Close" at bounding box center [282, 191] width 56 height 11
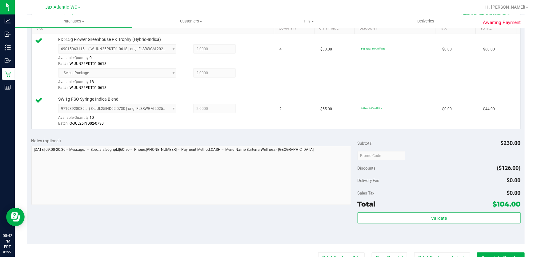
scroll to position [196, 0]
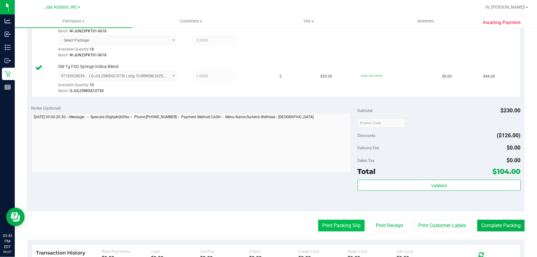
click at [342, 228] on button "Print Packing Slip" at bounding box center [341, 226] width 46 height 12
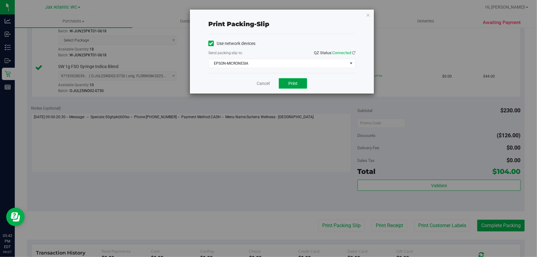
click at [287, 85] on button "Print" at bounding box center [293, 83] width 28 height 10
click at [264, 82] on link "Cancel" at bounding box center [263, 83] width 13 height 6
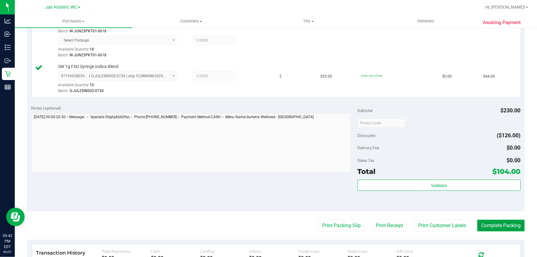
click at [494, 224] on button "Complete Packing" at bounding box center [500, 226] width 47 height 12
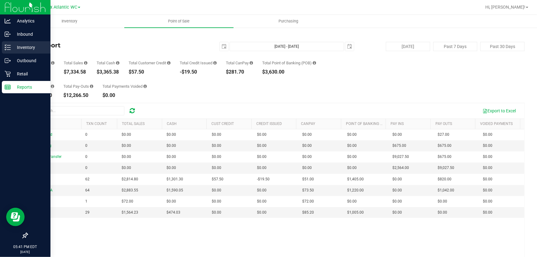
click at [20, 49] on p "Inventory" at bounding box center [29, 47] width 37 height 7
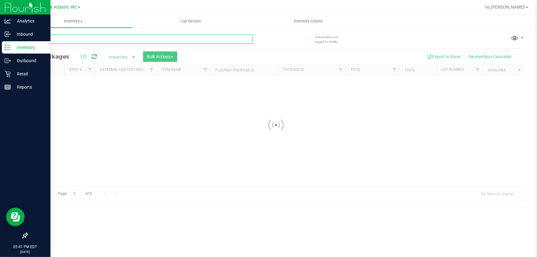
click at [111, 42] on div "Inventory All packages All inventory Waste log Create inventory Lab Results Inv…" at bounding box center [276, 136] width 522 height 242
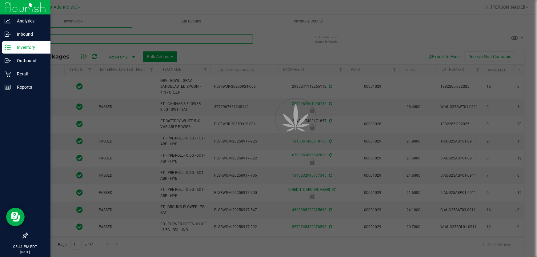
type input "2026-03-16"
type input "2026-03-17"
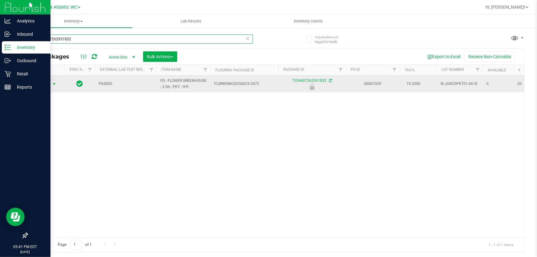
type input "7359407262931852"
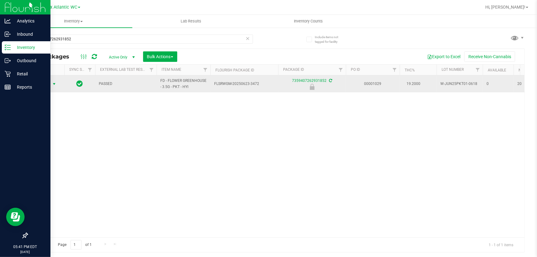
click at [38, 81] on span "Action" at bounding box center [42, 84] width 17 height 9
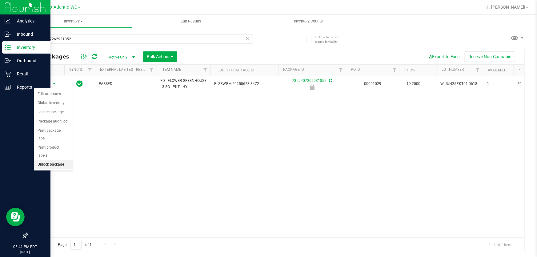
click at [53, 160] on li "Unlock package" at bounding box center [53, 164] width 39 height 9
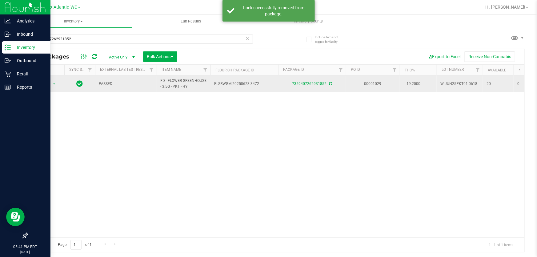
click at [42, 83] on span "Action" at bounding box center [42, 83] width 17 height 9
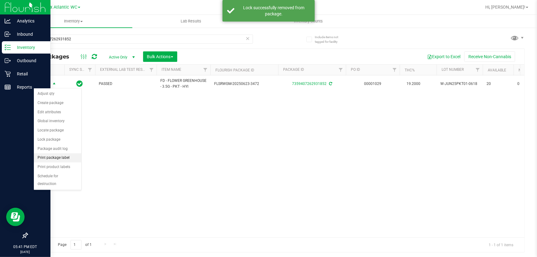
click at [67, 157] on li "Print package label" at bounding box center [57, 157] width 47 height 9
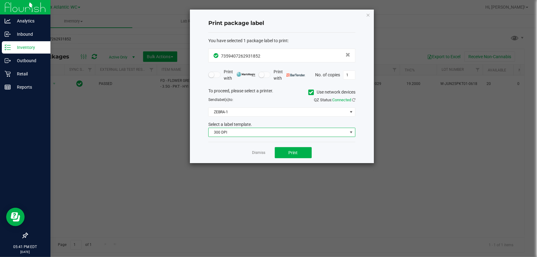
click at [247, 133] on span "300 DPI" at bounding box center [278, 132] width 139 height 9
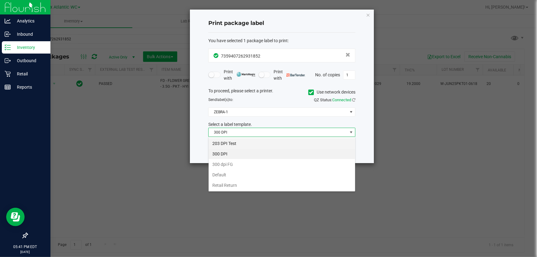
scroll to position [9, 147]
click at [226, 144] on li "203 DPI Test" at bounding box center [282, 143] width 146 height 10
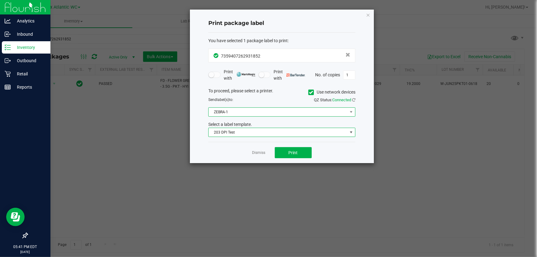
click at [222, 115] on span "ZEBRA-1" at bounding box center [278, 112] width 139 height 9
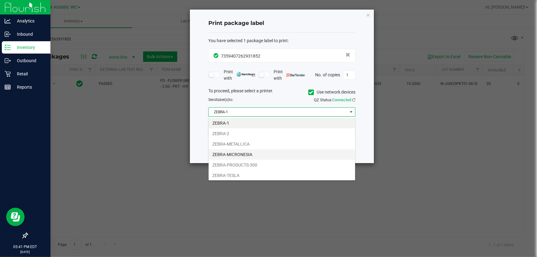
click at [241, 154] on li "ZEBRA-MICRONESIA" at bounding box center [282, 154] width 146 height 10
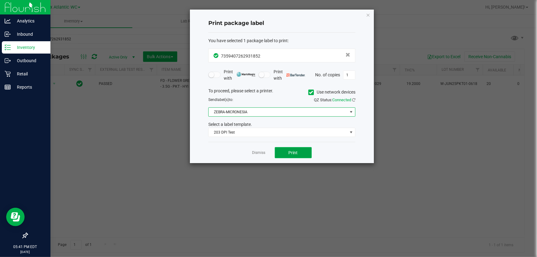
click at [286, 148] on button "Print" at bounding box center [293, 152] width 37 height 11
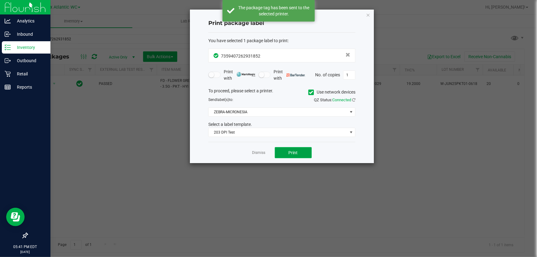
click at [283, 152] on button "Print" at bounding box center [293, 152] width 37 height 11
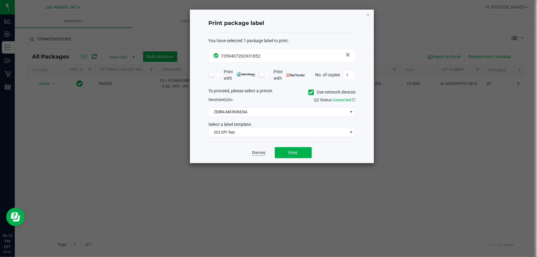
click at [265, 154] on link "Dismiss" at bounding box center [258, 152] width 13 height 5
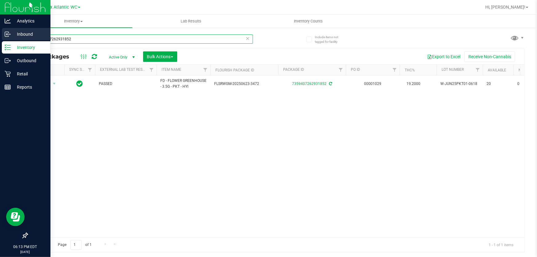
drag, startPoint x: 125, startPoint y: 42, endPoint x: 0, endPoint y: 40, distance: 125.2
click at [0, 40] on div "Analytics Inbound Inventory Outbound Retail Reports 06:13 PM EDT [DATE] 09/27 J…" at bounding box center [268, 128] width 537 height 257
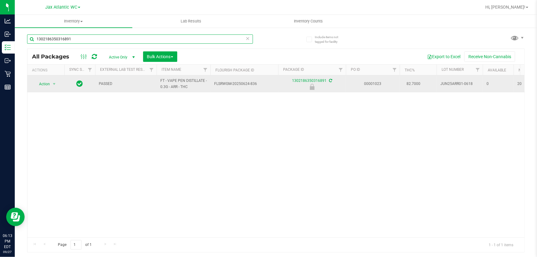
type input "1302186350316891"
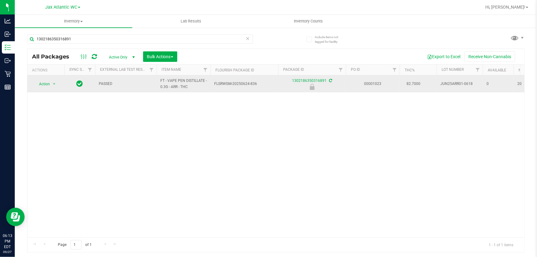
click at [57, 89] on td "Action Action Edit attributes Global inventory Locate package Package audit log…" at bounding box center [45, 83] width 37 height 17
click at [54, 88] on td "Action Action Edit attributes Global inventory Locate package Package audit log…" at bounding box center [45, 83] width 37 height 17
click at [48, 84] on span "Action" at bounding box center [42, 84] width 17 height 9
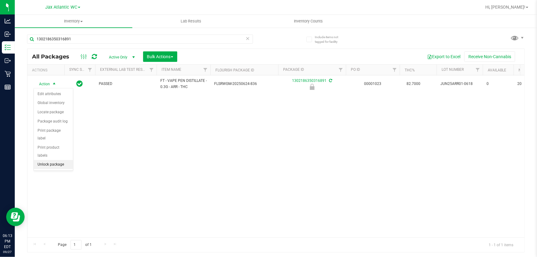
click at [52, 160] on li "Unlock package" at bounding box center [53, 164] width 39 height 9
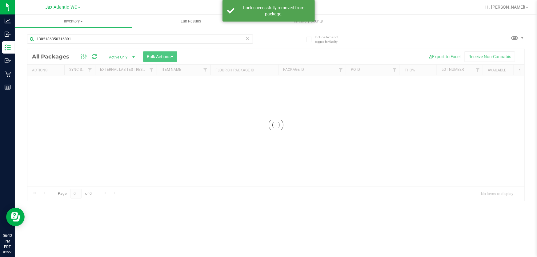
click at [46, 87] on div at bounding box center [275, 125] width 497 height 152
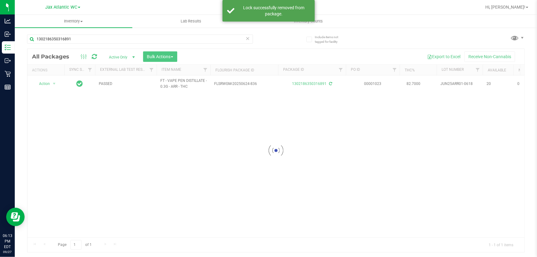
click at [45, 84] on div at bounding box center [275, 150] width 497 height 203
click at [45, 84] on span "Action" at bounding box center [42, 83] width 17 height 9
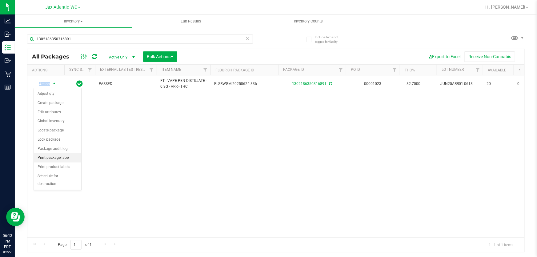
click at [65, 153] on li "Print package label" at bounding box center [57, 157] width 47 height 9
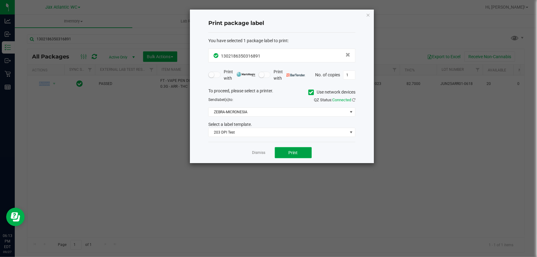
click at [310, 154] on button "Print" at bounding box center [293, 152] width 37 height 11
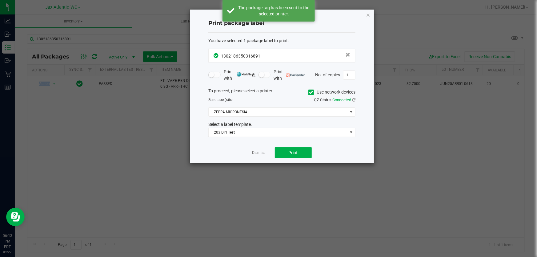
click at [259, 152] on link "Dismiss" at bounding box center [258, 152] width 13 height 5
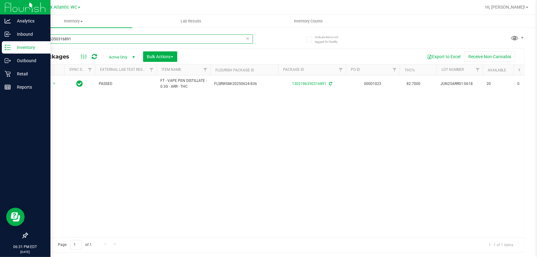
drag, startPoint x: 88, startPoint y: 39, endPoint x: 0, endPoint y: 46, distance: 88.6
click at [0, 46] on div "Analytics Inbound Inventory Outbound Retail Reports 06:31 PM EDT [DATE] 09/27 J…" at bounding box center [268, 128] width 537 height 257
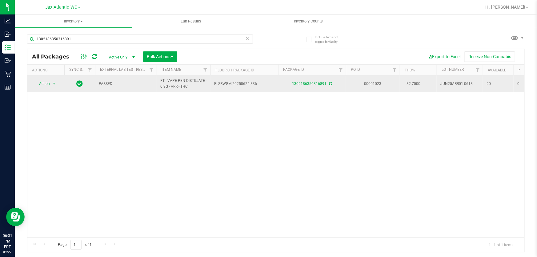
click at [45, 78] on td "Action Action Adjust qty Create package Edit attributes Global inventory Locate…" at bounding box center [45, 83] width 37 height 17
click at [43, 80] on span "Action" at bounding box center [42, 83] width 17 height 9
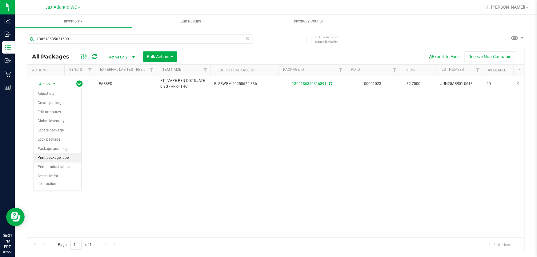
click at [55, 157] on li "Print package label" at bounding box center [57, 157] width 47 height 9
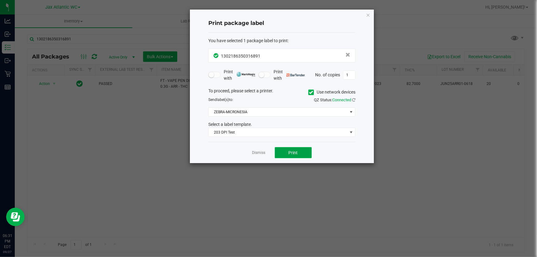
click at [282, 148] on button "Print" at bounding box center [293, 152] width 37 height 11
